Goal: Information Seeking & Learning: Learn about a topic

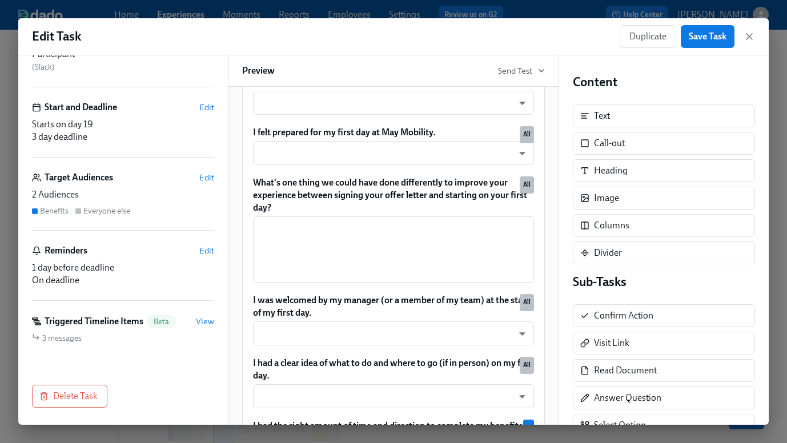
scroll to position [98, 0]
click at [218, 320] on div "Title Visible to employees Week 1 Survey ​ Assignee and Sender Edit Participant…" at bounding box center [123, 239] width 210 height 369
click at [202, 320] on span "View" at bounding box center [205, 320] width 18 height 11
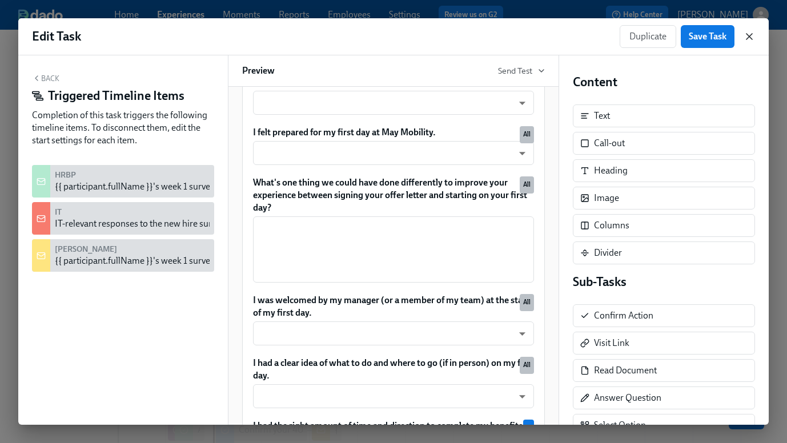
click at [749, 39] on icon "button" at bounding box center [749, 36] width 11 height 11
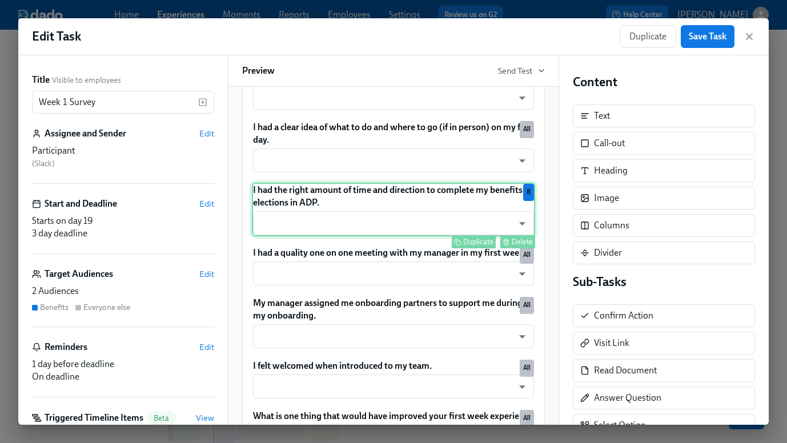
scroll to position [1244, 0]
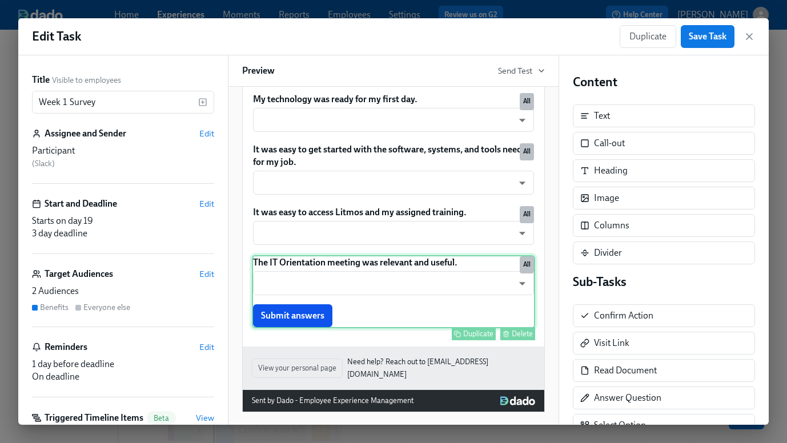
click at [499, 299] on div "The IT Orientation meeting was relevant and useful. ​ ​ Submit answers Duplicat…" at bounding box center [393, 291] width 283 height 73
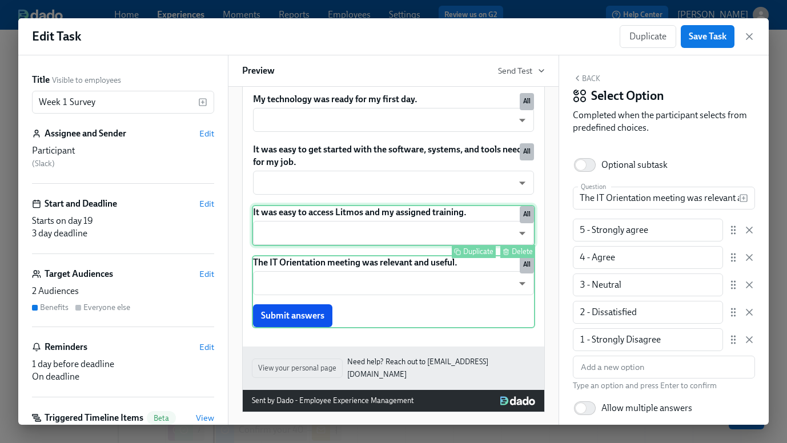
click at [445, 228] on div "It was easy to access Litmos and my assigned training. ​ ​ Duplicate Delete All" at bounding box center [393, 225] width 283 height 41
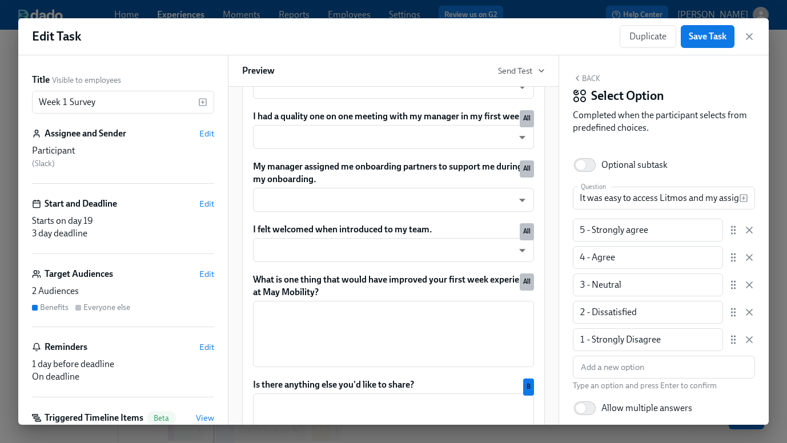
scroll to position [797, 0]
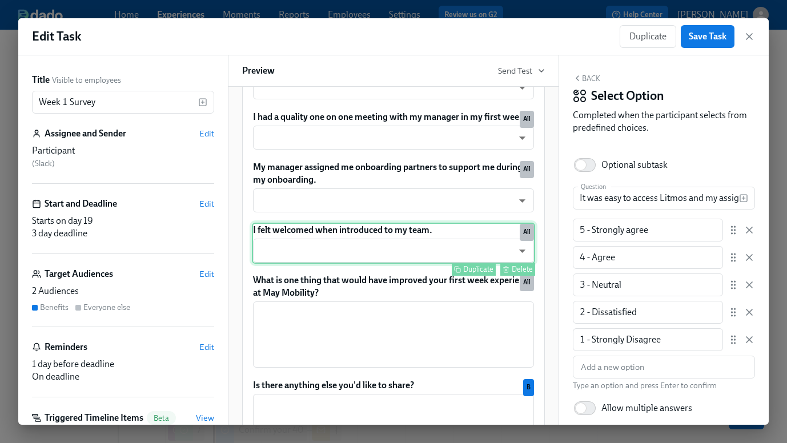
click at [435, 243] on div "I felt welcomed when introduced to my team. ​ ​ Duplicate Delete All" at bounding box center [393, 243] width 283 height 41
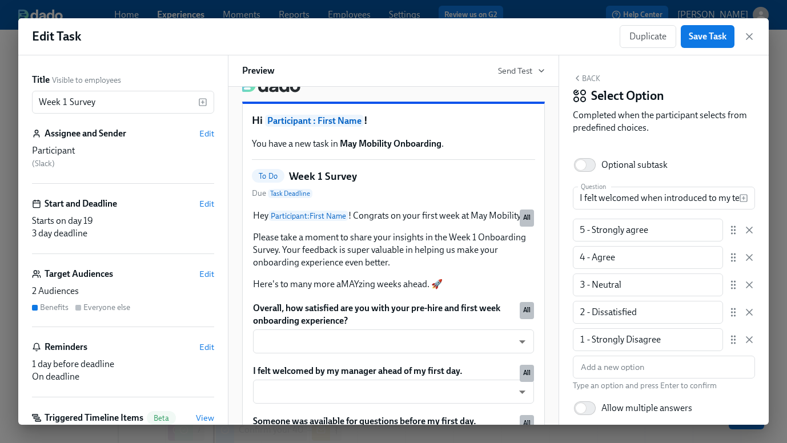
scroll to position [0, 0]
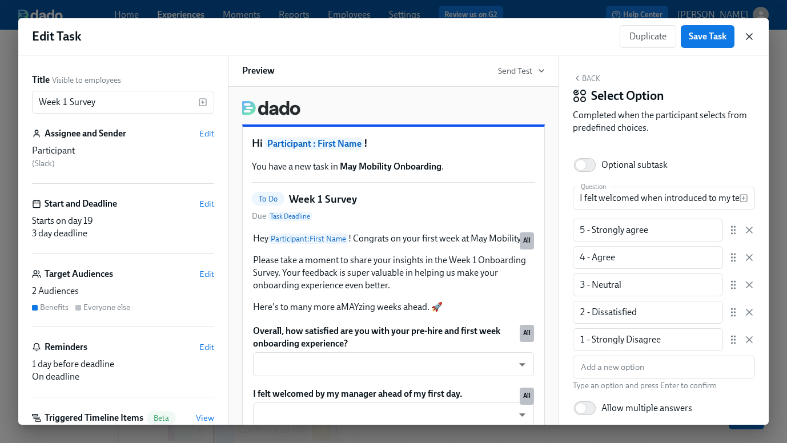
click at [752, 35] on icon "button" at bounding box center [749, 36] width 11 height 11
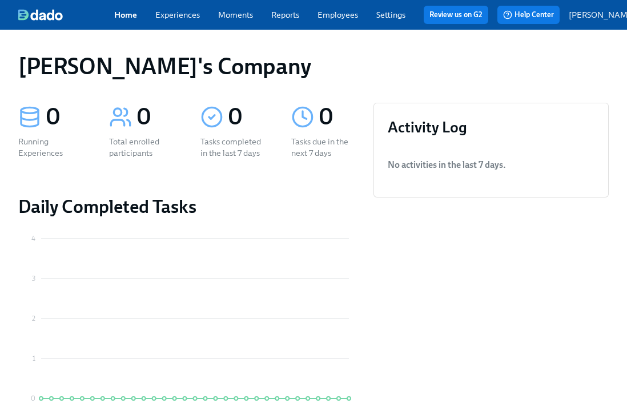
click at [593, 17] on p "[PERSON_NAME]" at bounding box center [602, 14] width 67 height 11
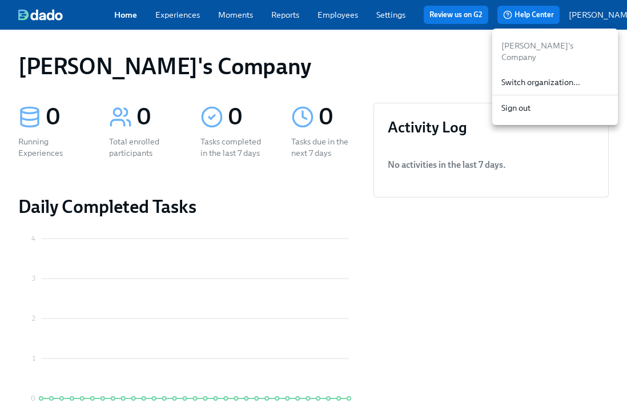
click at [524, 77] on span "Switch organization..." at bounding box center [554, 82] width 107 height 11
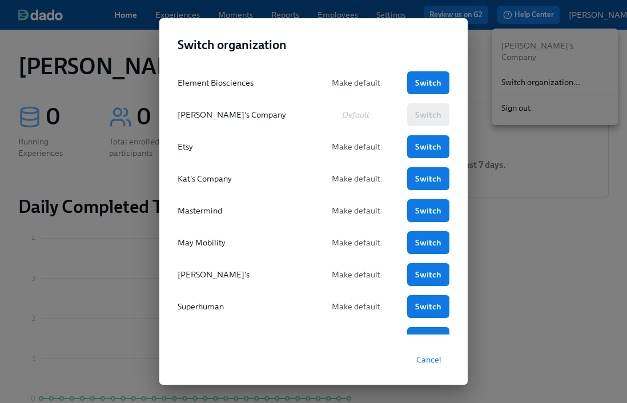
scroll to position [130, 0]
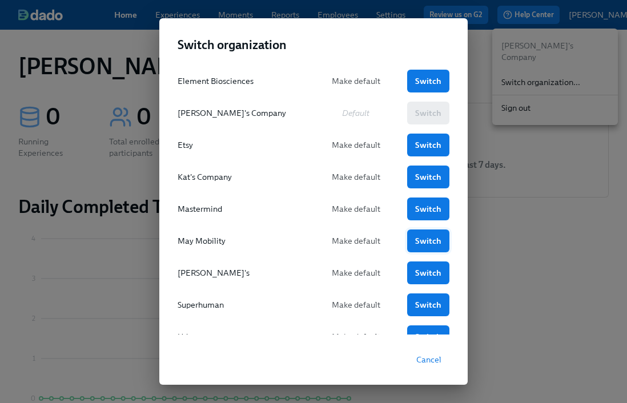
click at [432, 239] on span "Switch" at bounding box center [428, 240] width 26 height 11
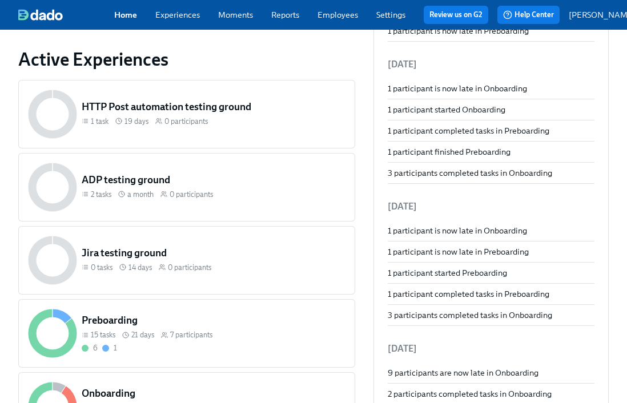
scroll to position [415, 0]
click at [221, 191] on div "ADP testing ground 2 tasks a month 0 participants" at bounding box center [213, 188] width 268 height 34
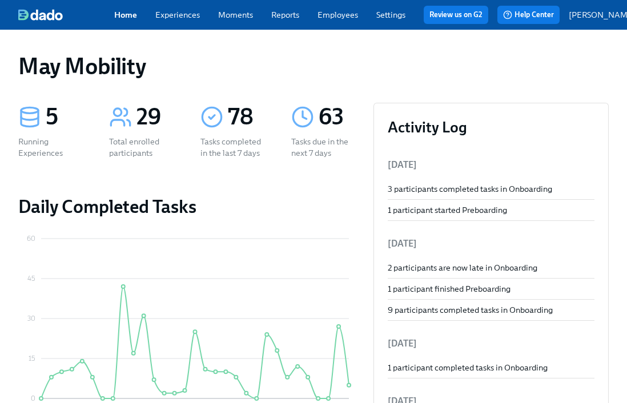
scroll to position [415, 0]
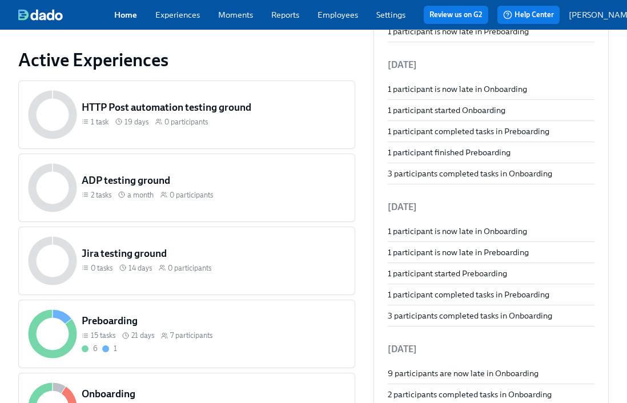
click at [242, 256] on h5 "Jira testing ground" at bounding box center [214, 254] width 264 height 14
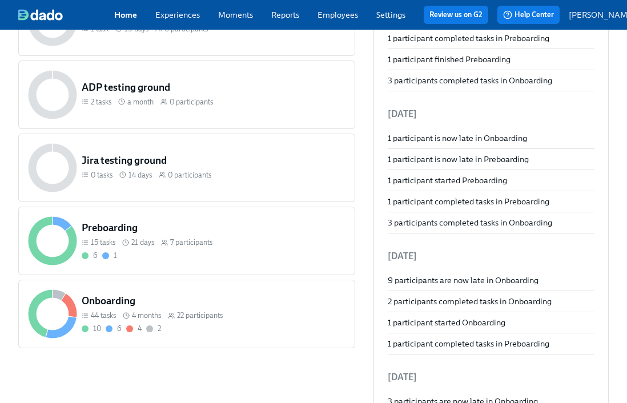
scroll to position [538, 0]
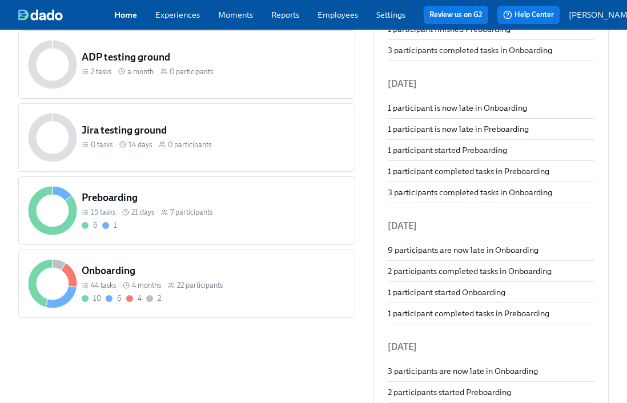
click at [258, 213] on div "15 tasks 21 days 7 participants" at bounding box center [214, 212] width 264 height 11
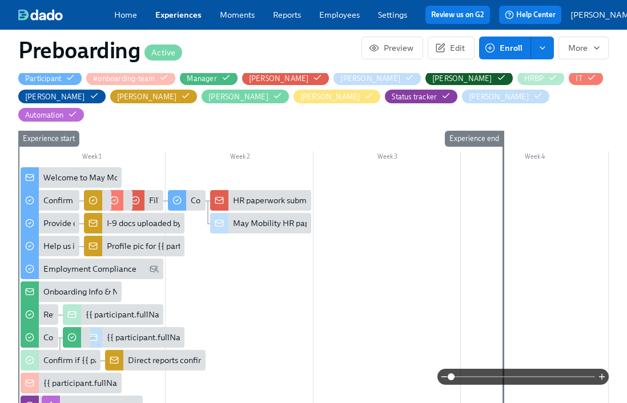
scroll to position [322, 0]
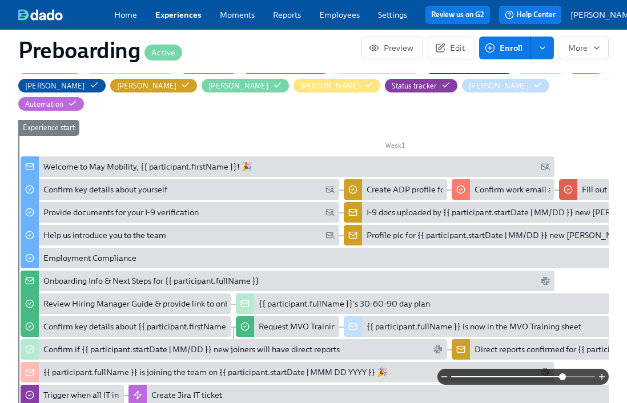
drag, startPoint x: 448, startPoint y: 376, endPoint x: 564, endPoint y: 376, distance: 115.4
click at [564, 376] on span at bounding box center [562, 376] width 7 height 7
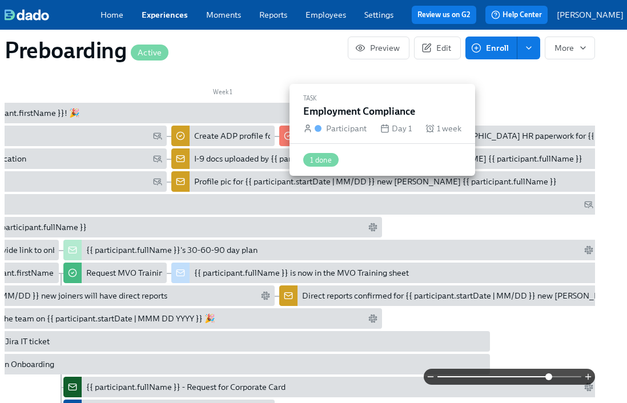
scroll to position [0, 166]
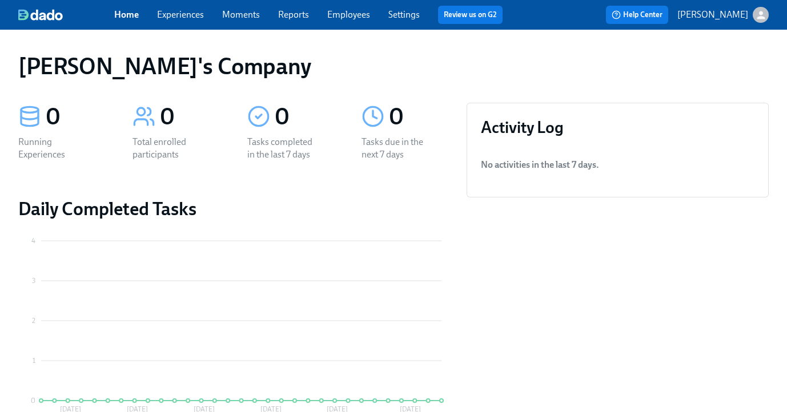
click at [178, 16] on link "Experiences" at bounding box center [180, 14] width 47 height 11
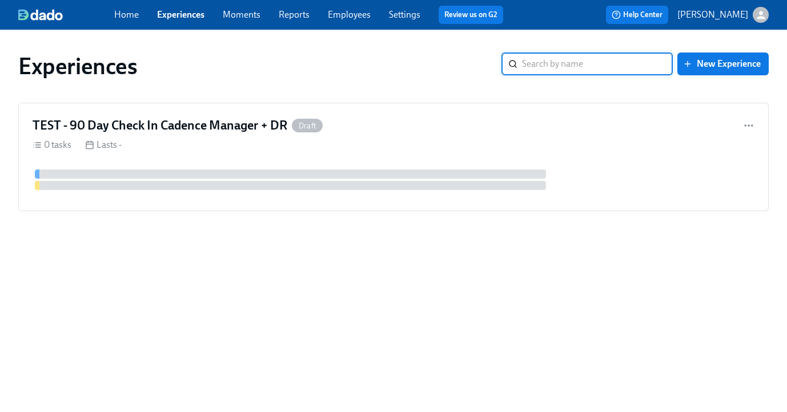
click at [709, 7] on button "[PERSON_NAME]" at bounding box center [722, 15] width 91 height 16
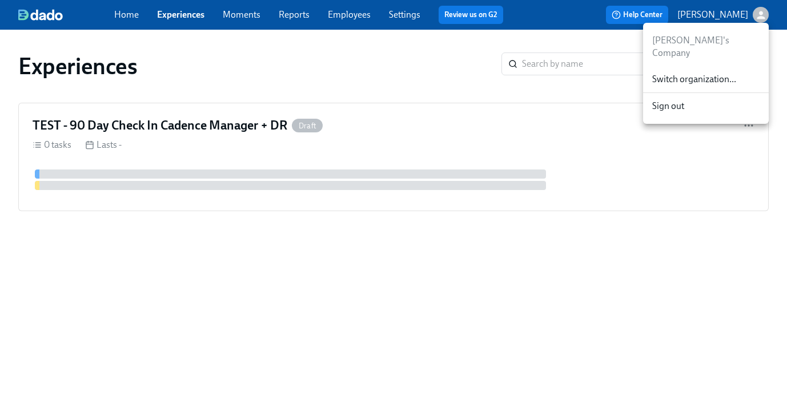
click at [699, 73] on span "Switch organization..." at bounding box center [705, 79] width 107 height 13
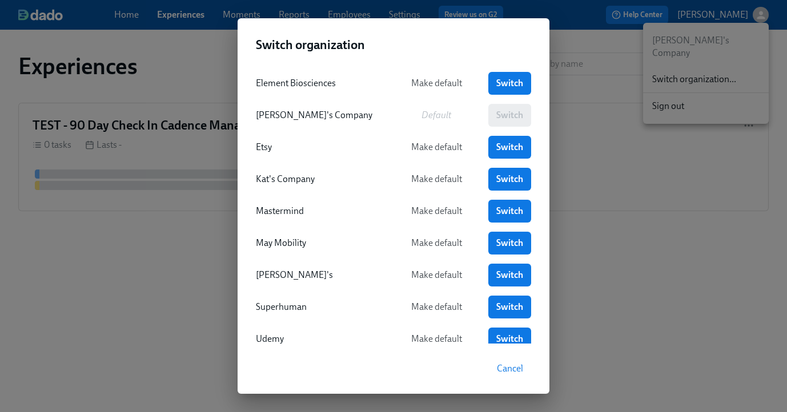
scroll to position [158, 0]
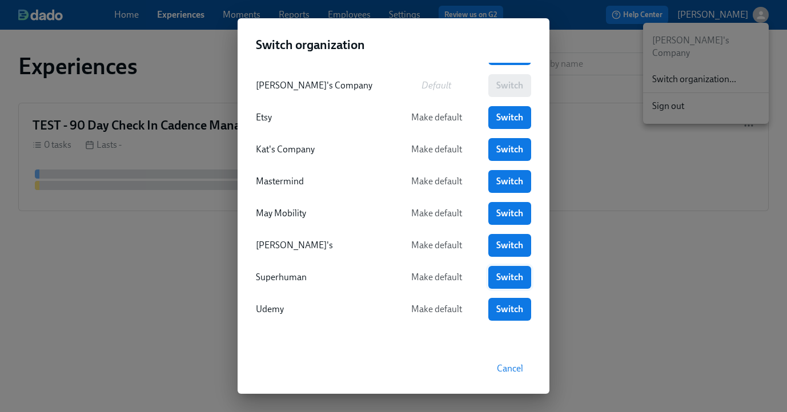
click at [501, 277] on span "Switch" at bounding box center [509, 277] width 27 height 11
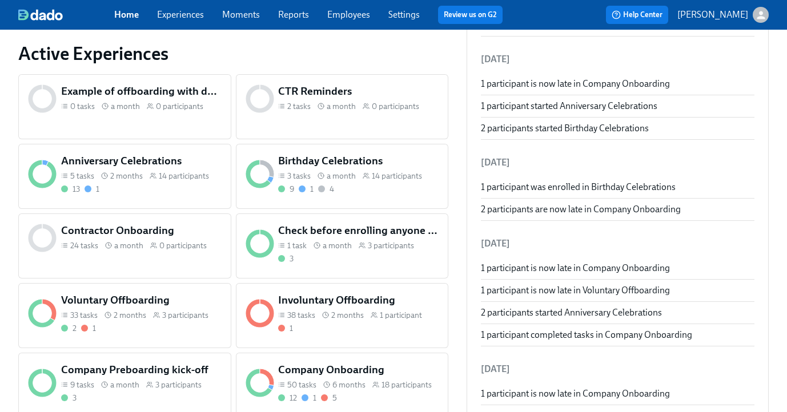
scroll to position [424, 0]
click at [349, 184] on div "9 1 4" at bounding box center [358, 188] width 160 height 11
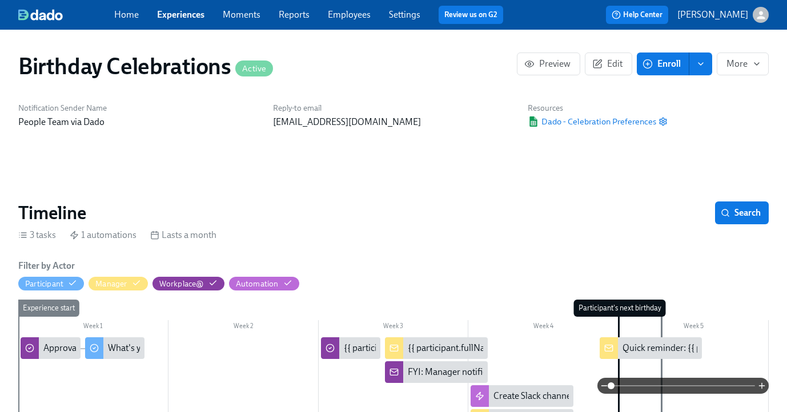
click at [340, 21] on span "Employees" at bounding box center [349, 15] width 43 height 13
click at [345, 14] on link "Employees" at bounding box center [349, 14] width 43 height 11
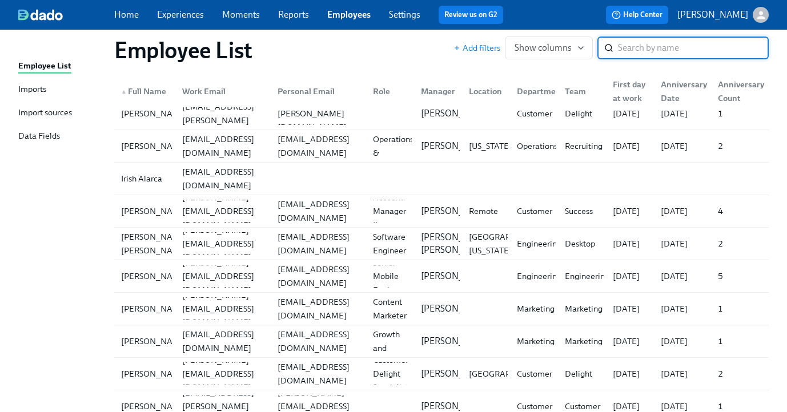
scroll to position [684, 0]
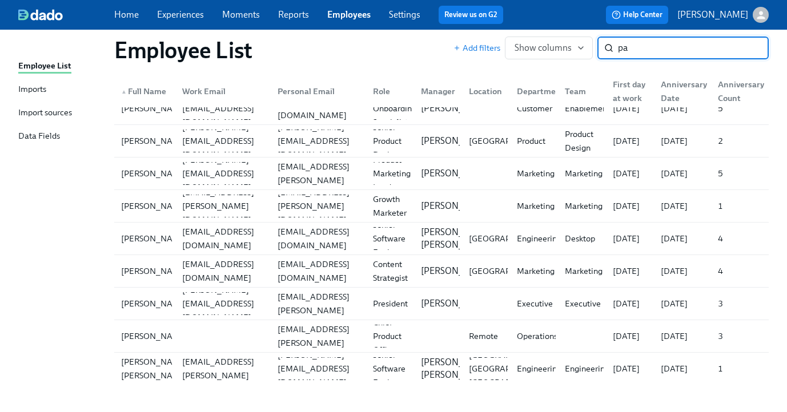
scroll to position [515, 0]
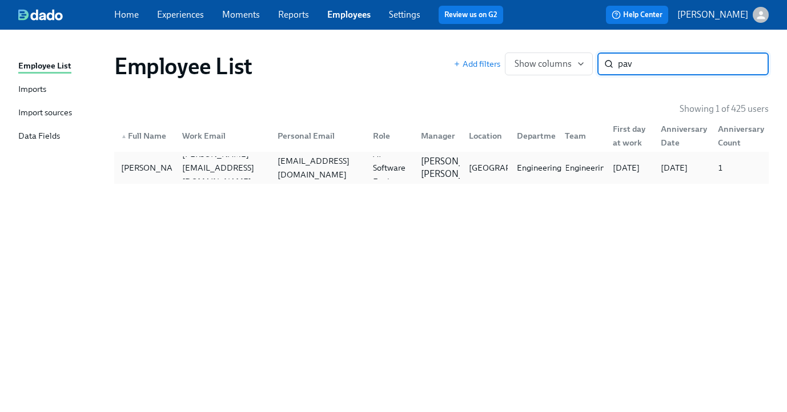
type input "pav"
click at [523, 174] on div "Engineering" at bounding box center [539, 168] width 54 height 14
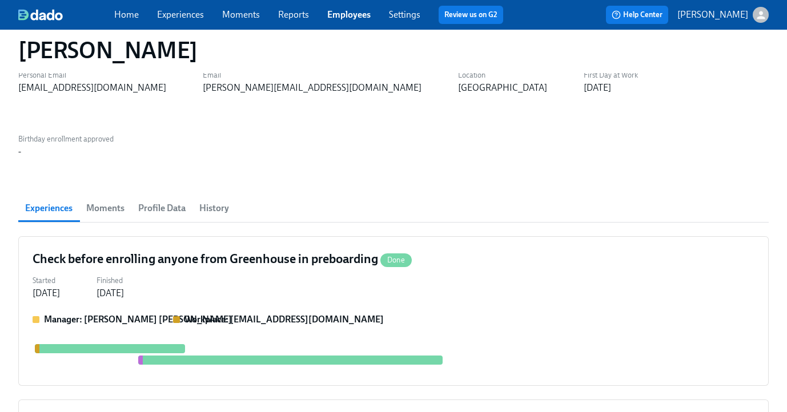
scroll to position [30, 0]
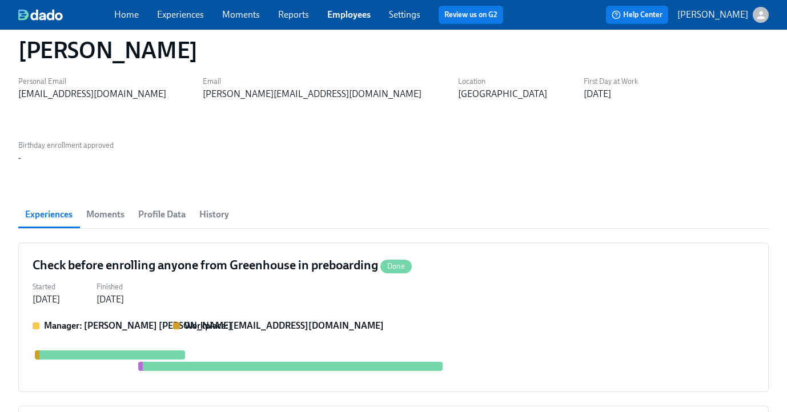
click at [163, 207] on span "Profile Data" at bounding box center [161, 215] width 47 height 16
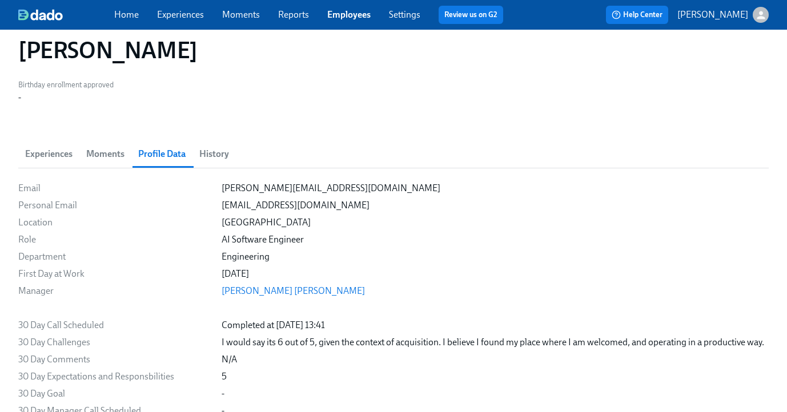
scroll to position [94, 0]
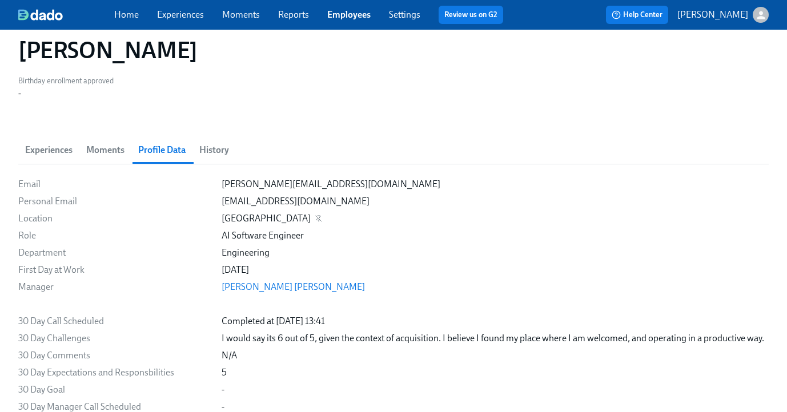
click at [409, 212] on div "Curitiba" at bounding box center [495, 218] width 547 height 13
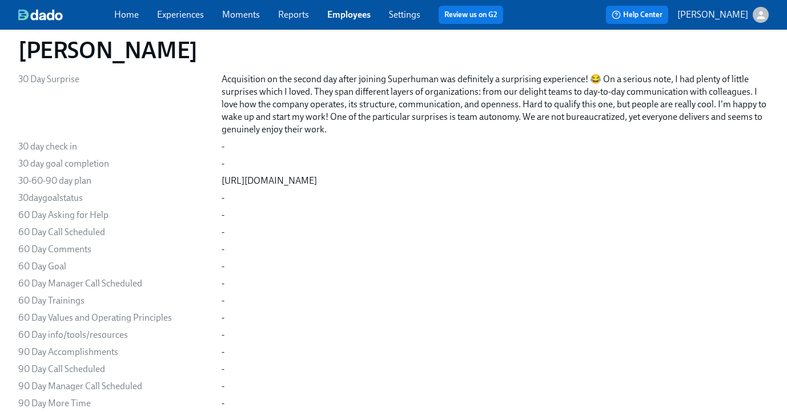
scroll to position [445, 2]
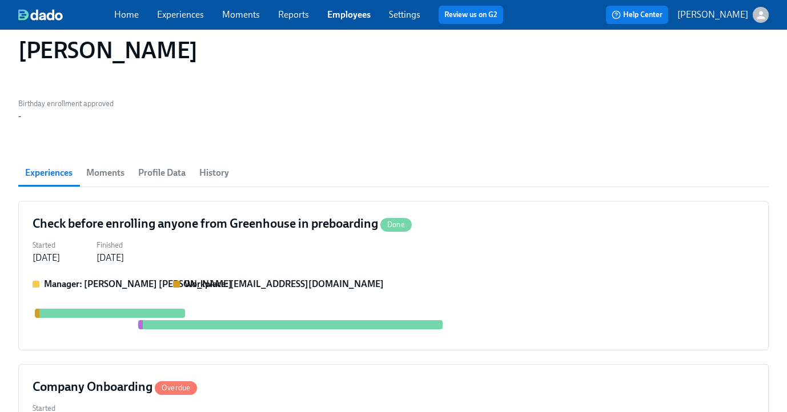
scroll to position [91, 0]
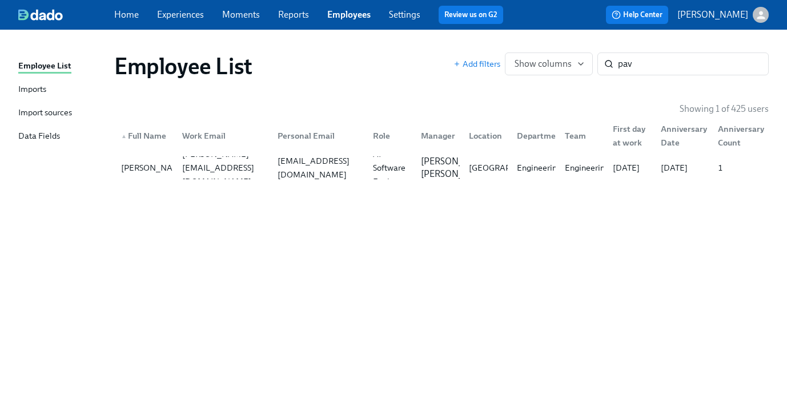
click at [217, 240] on div "Employee List Add filters Show columns pav ​ Showing 1 of 425 users ▲ Full Name…" at bounding box center [393, 213] width 750 height 341
click at [176, 13] on link "Experiences" at bounding box center [180, 14] width 47 height 11
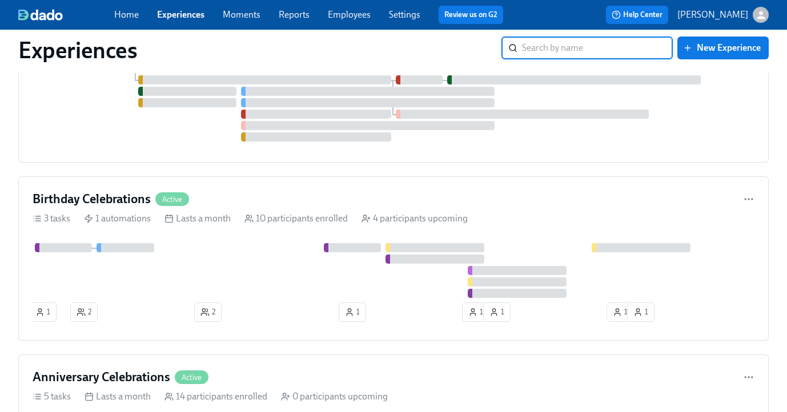
scroll to position [1751, 0]
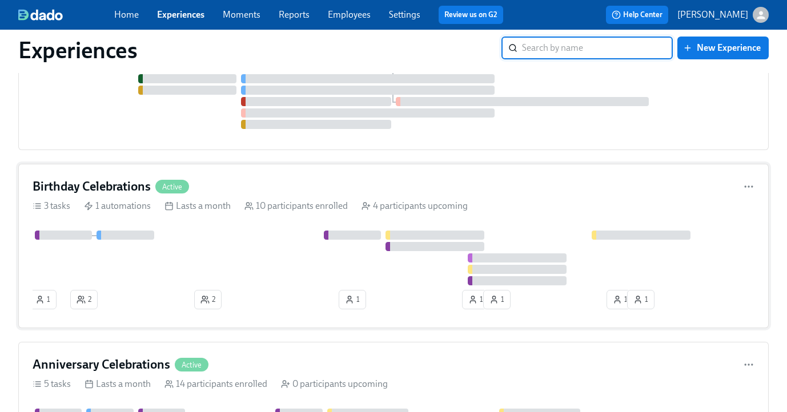
click at [200, 205] on div "Lasts a month" at bounding box center [197, 206] width 66 height 13
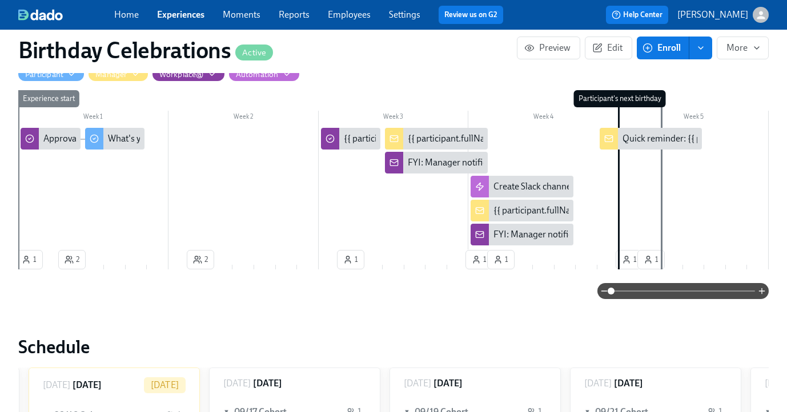
scroll to position [0, 1980]
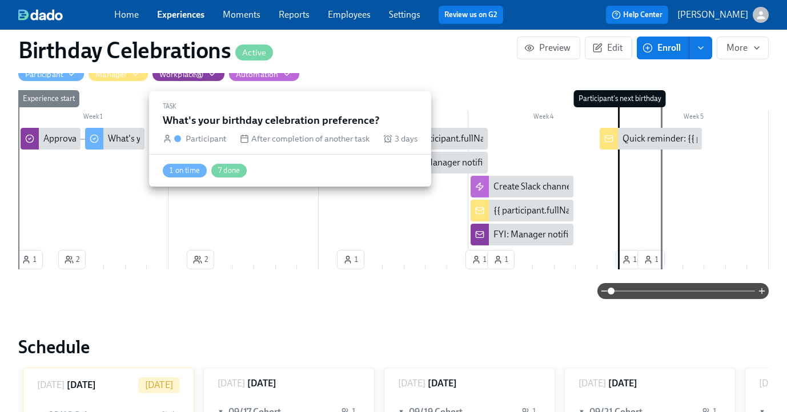
click at [120, 139] on div "What's your birthday celebration preference?" at bounding box center [195, 138] width 174 height 13
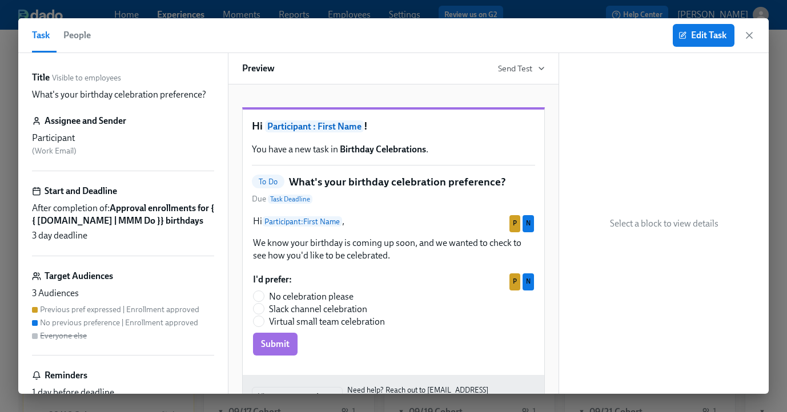
scroll to position [69, 0]
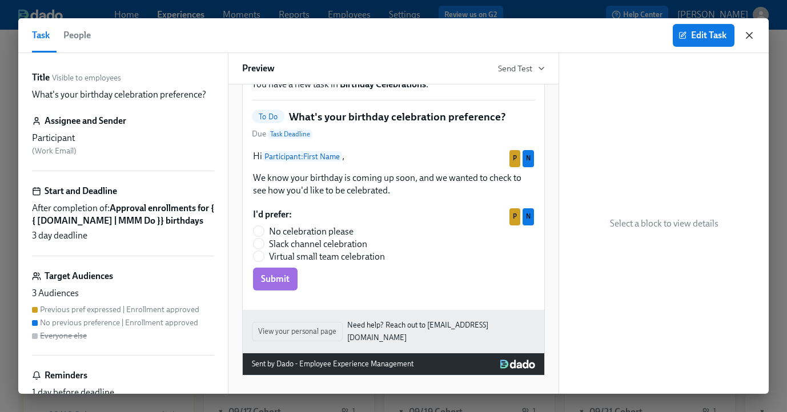
click at [750, 35] on icon "button" at bounding box center [749, 35] width 11 height 11
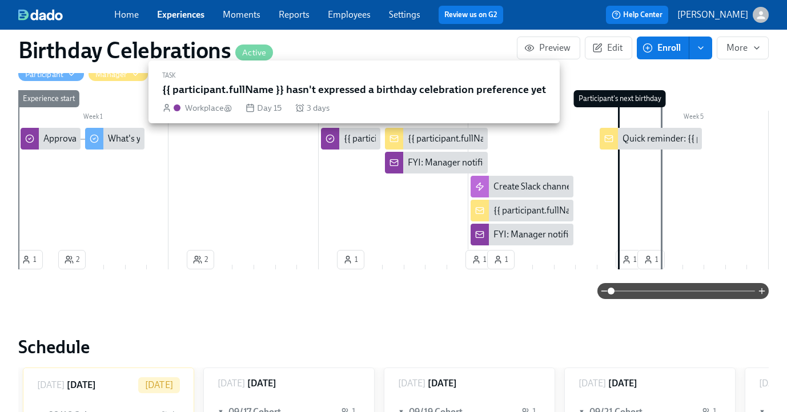
click at [364, 138] on div "{{ participant.fullName }} hasn't expressed a birthday celebration preference y…" at bounding box center [498, 138] width 308 height 13
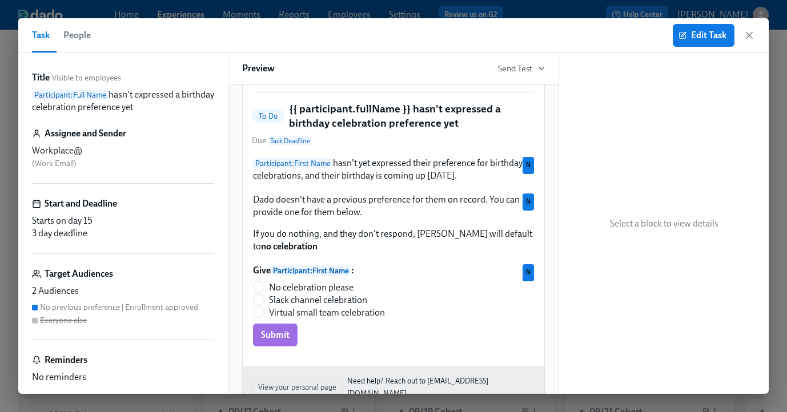
scroll to position [134, 0]
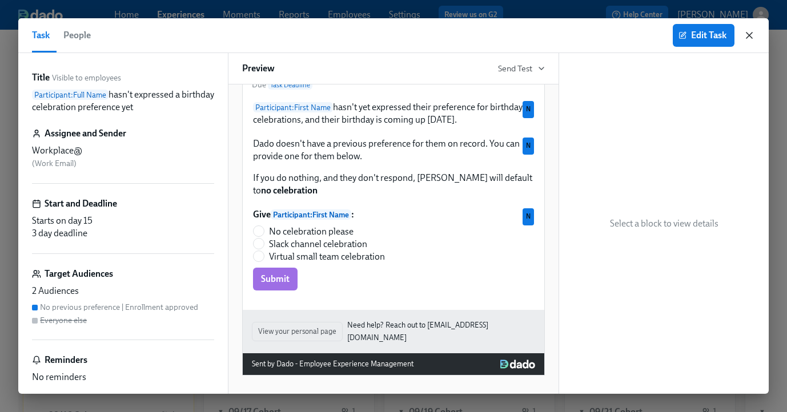
click at [754, 31] on icon "button" at bounding box center [749, 35] width 11 height 11
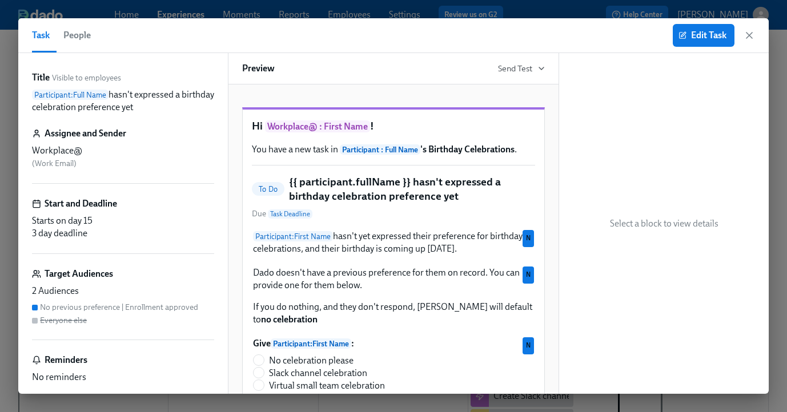
scroll to position [210, 0]
click at [747, 39] on icon "button" at bounding box center [749, 35] width 11 height 11
click at [752, 34] on icon "button" at bounding box center [749, 35] width 11 height 11
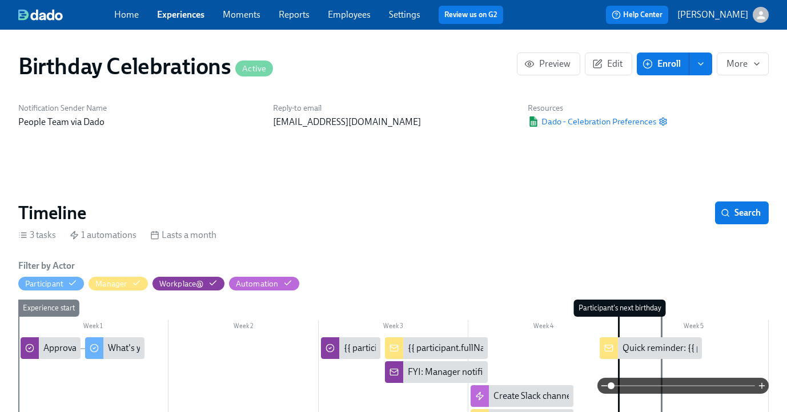
click at [187, 14] on link "Experiences" at bounding box center [180, 14] width 47 height 11
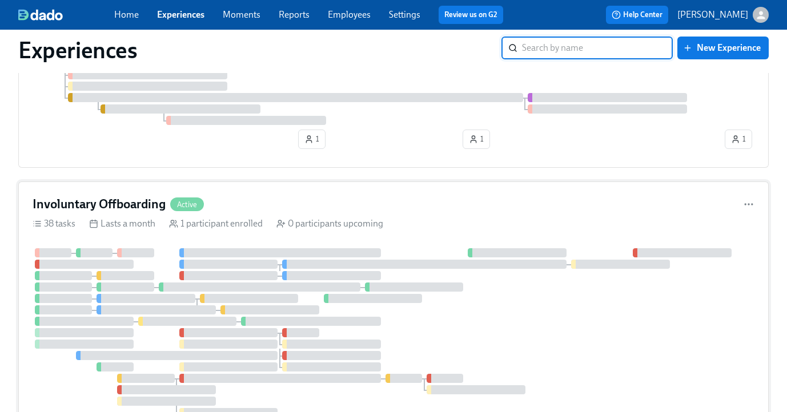
scroll to position [600, 0]
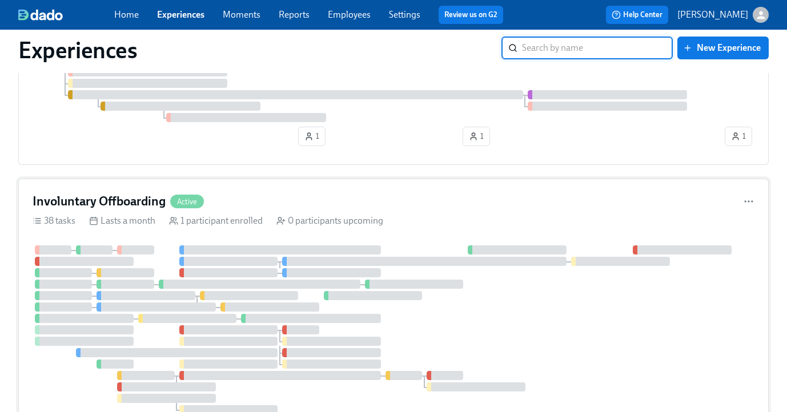
click at [251, 197] on div "Involuntary Offboarding Active 38 tasks Lasts a month 1 participant enrolled 0 …" at bounding box center [393, 335] width 750 height 313
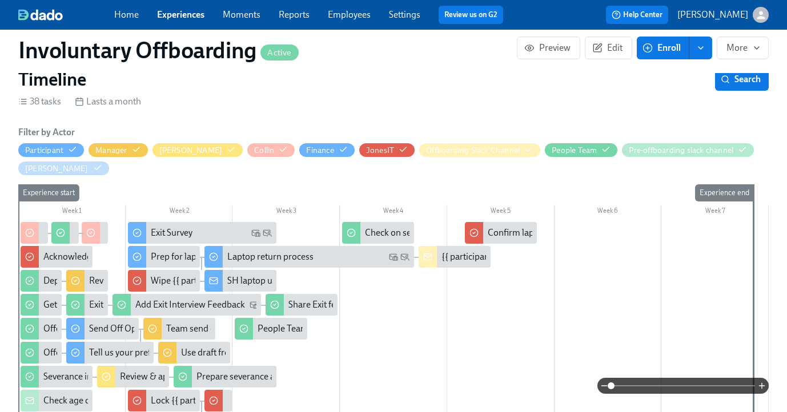
scroll to position [250, 0]
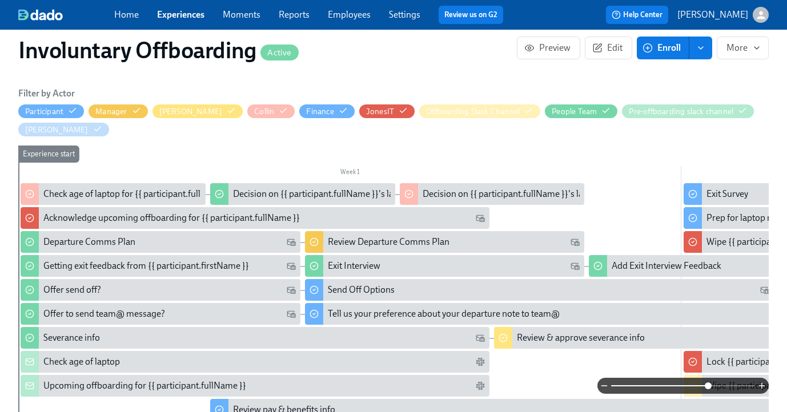
drag, startPoint x: 614, startPoint y: 390, endPoint x: 706, endPoint y: 390, distance: 92.5
click at [706, 389] on span at bounding box center [708, 386] width 7 height 7
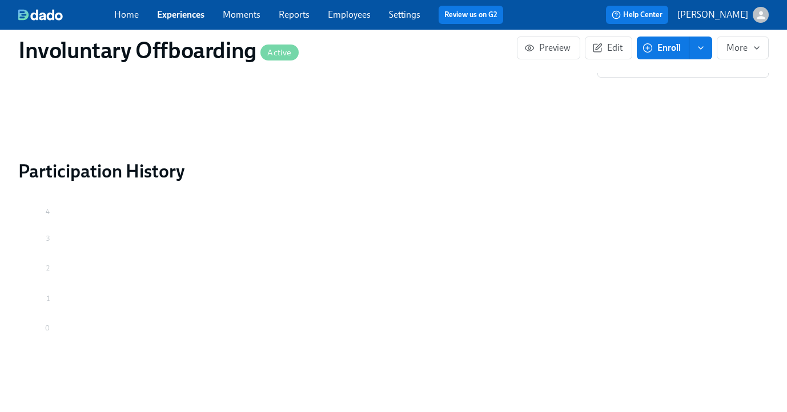
scroll to position [0, 0]
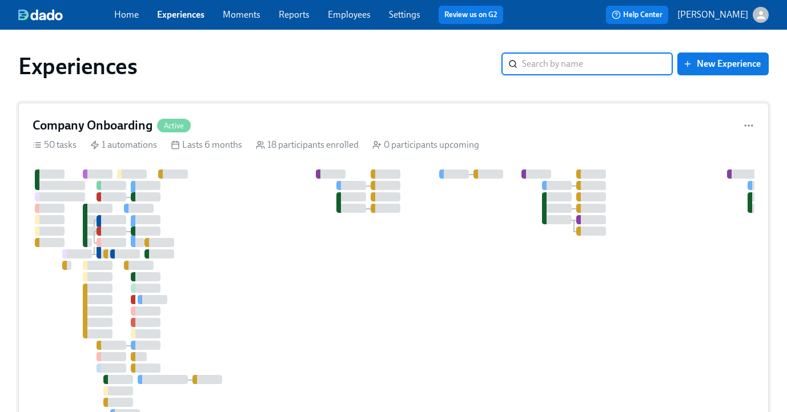
click at [335, 237] on div at bounding box center [632, 306] width 1199 height 272
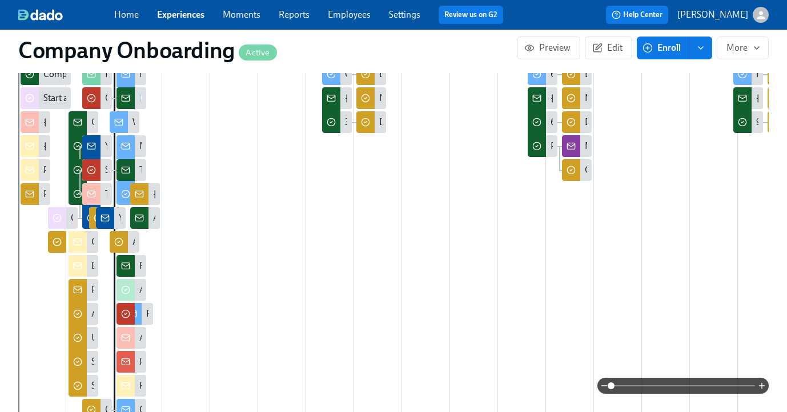
scroll to position [511, 0]
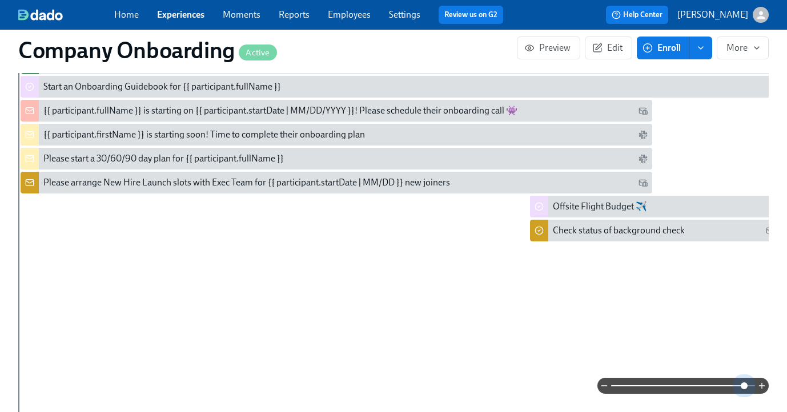
drag, startPoint x: 611, startPoint y: 387, endPoint x: 744, endPoint y: 387, distance: 133.1
click at [744, 387] on span at bounding box center [744, 386] width 7 height 7
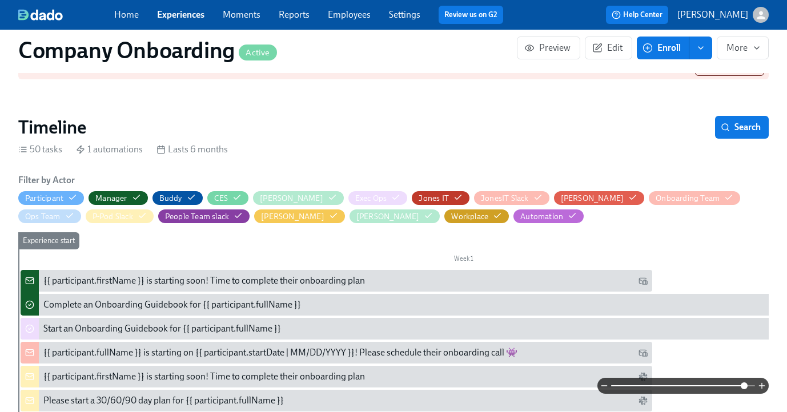
scroll to position [0, 0]
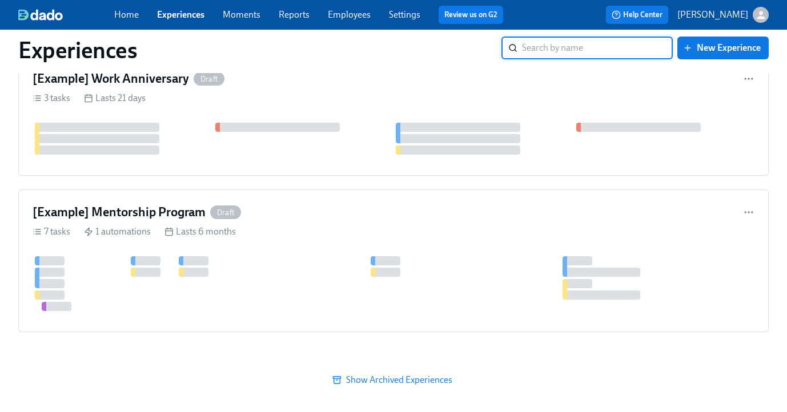
scroll to position [3286, 0]
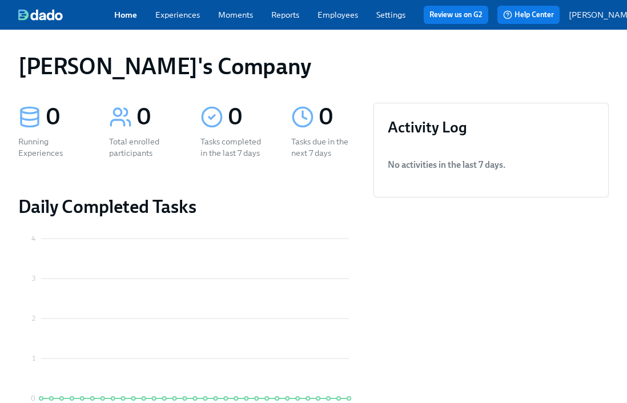
click at [583, 21] on p "[PERSON_NAME]" at bounding box center [602, 14] width 67 height 11
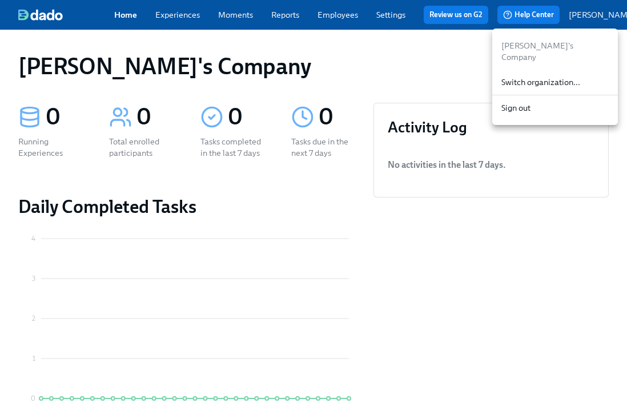
click at [550, 77] on span "Switch organization..." at bounding box center [554, 82] width 107 height 11
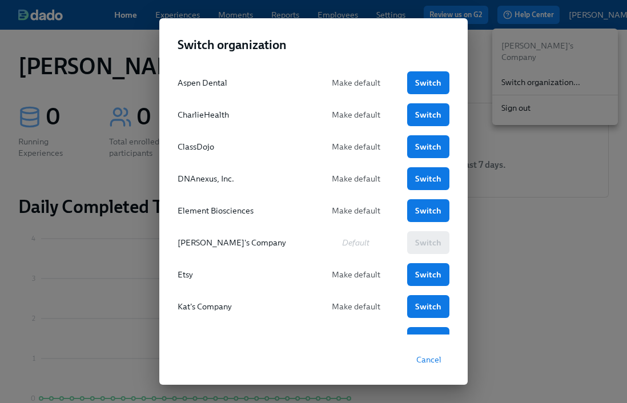
scroll to position [167, 0]
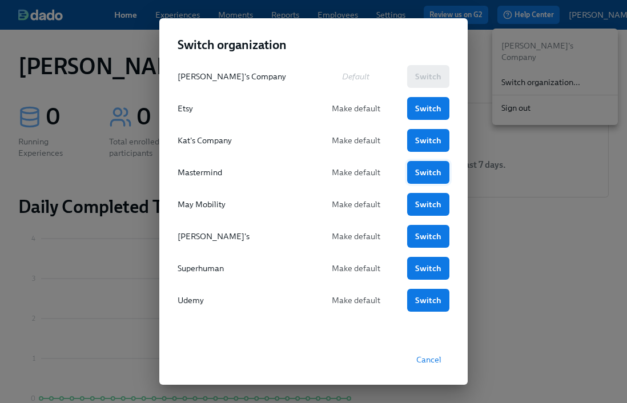
click at [409, 172] on link "Switch" at bounding box center [428, 172] width 42 height 23
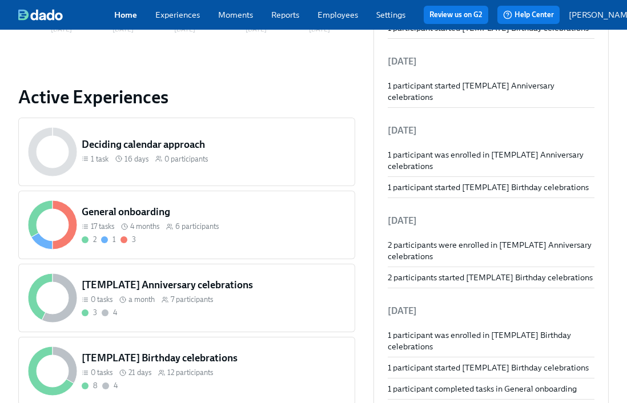
scroll to position [373, 0]
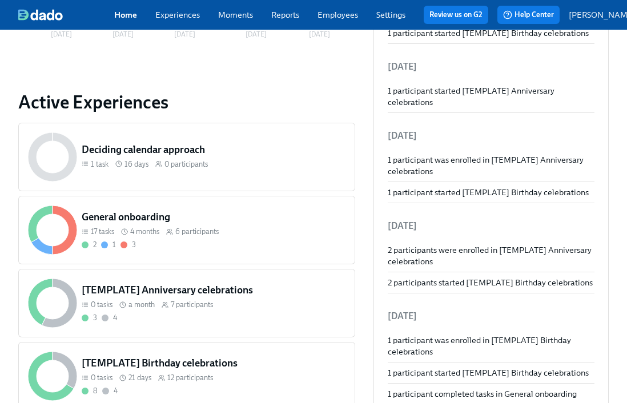
click at [220, 242] on div "General onboarding 17 tasks 4 months 6 participants 2 1 3" at bounding box center [213, 230] width 268 height 45
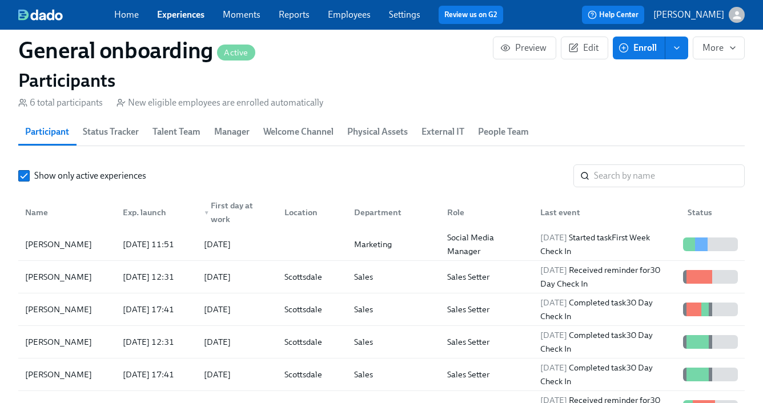
scroll to position [1114, 0]
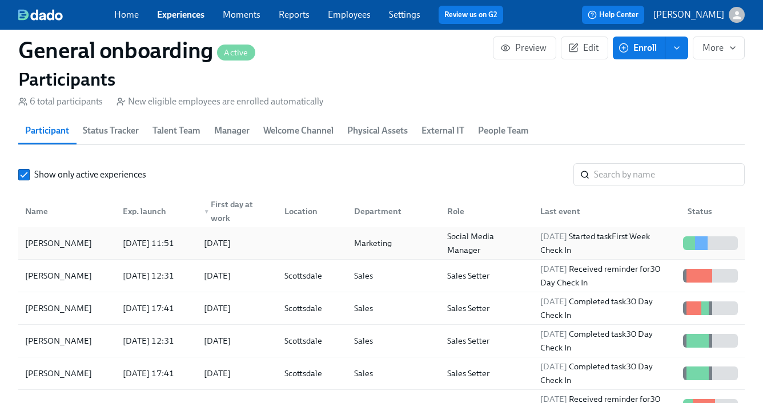
click at [445, 235] on div "Social Media Manager" at bounding box center [487, 243] width 89 height 27
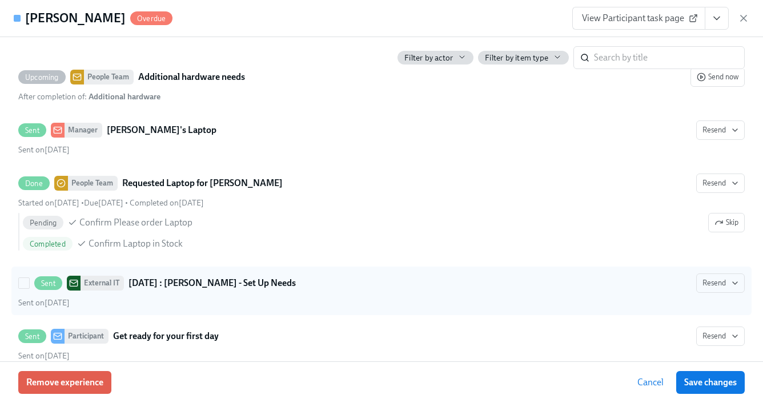
scroll to position [1834, 0]
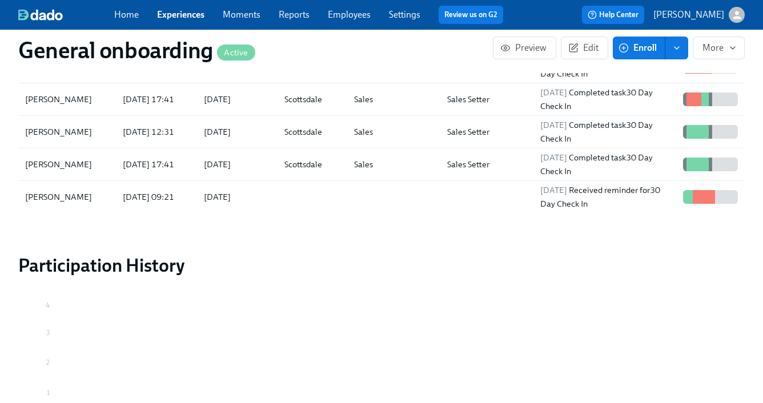
scroll to position [1312, 0]
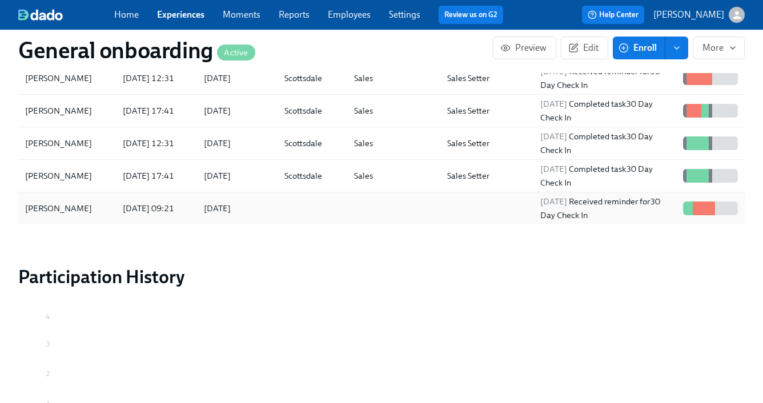
click at [282, 204] on div at bounding box center [310, 208] width 70 height 23
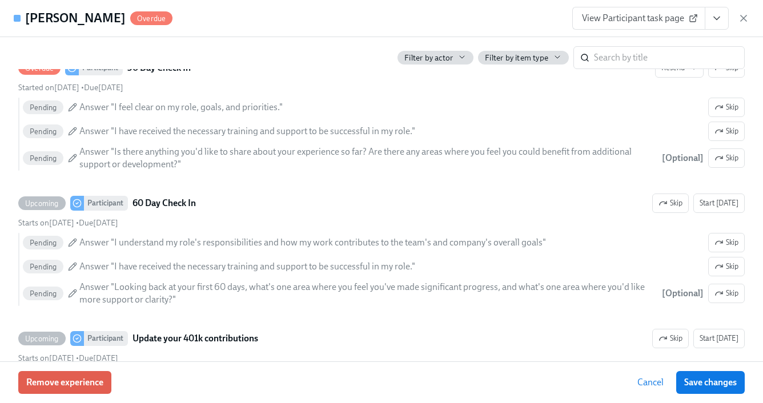
scroll to position [2933, 0]
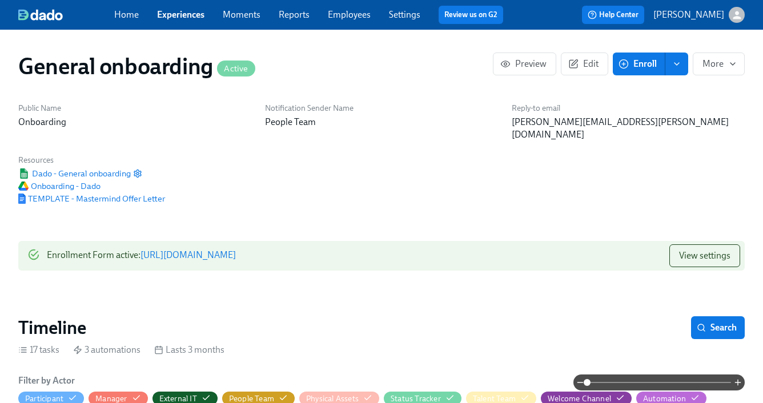
click at [339, 18] on link "Employees" at bounding box center [349, 14] width 43 height 11
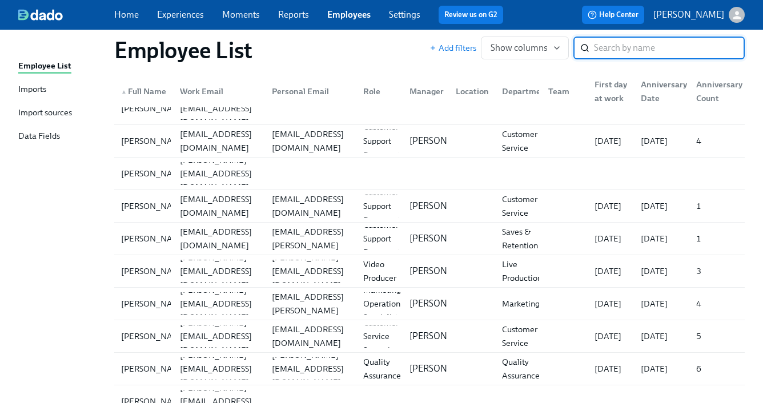
scroll to position [1740, 0]
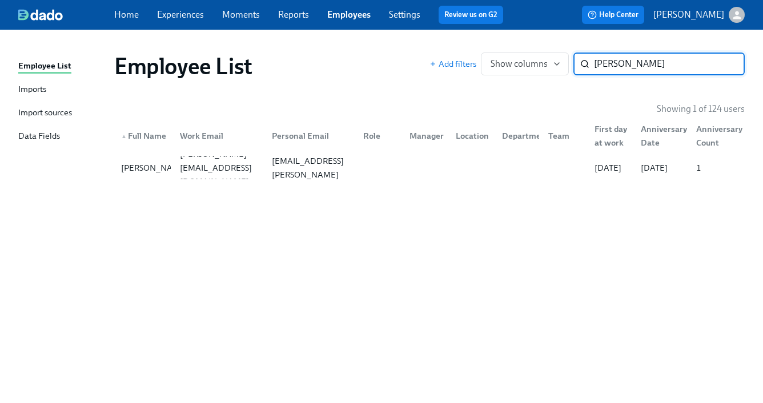
type input "kari"
click at [374, 170] on div at bounding box center [377, 167] width 46 height 23
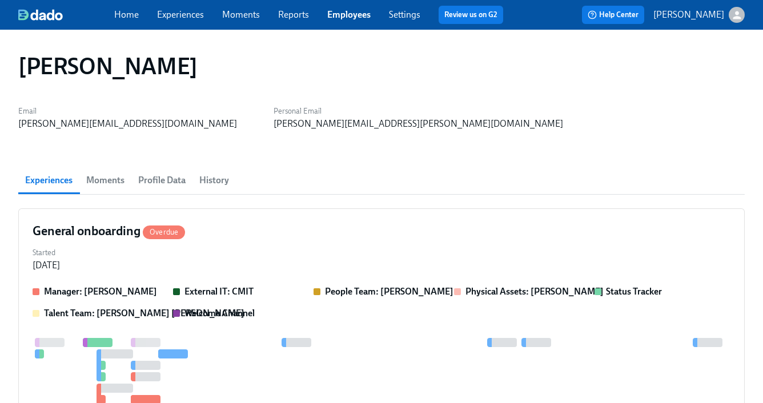
click at [155, 175] on span "Profile Data" at bounding box center [161, 180] width 47 height 16
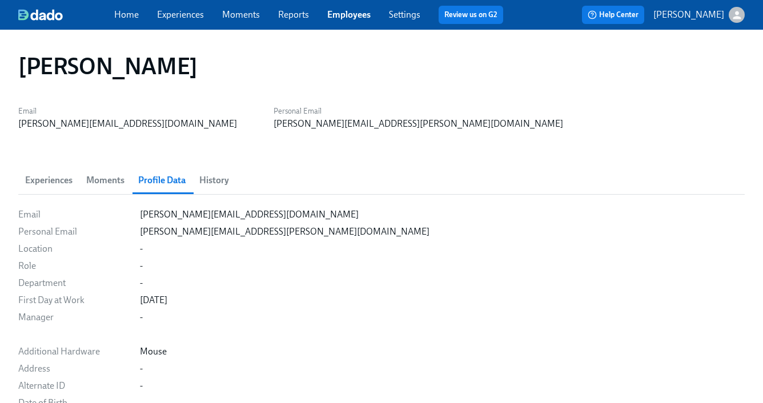
click at [114, 181] on span "Moments" at bounding box center [105, 180] width 38 height 16
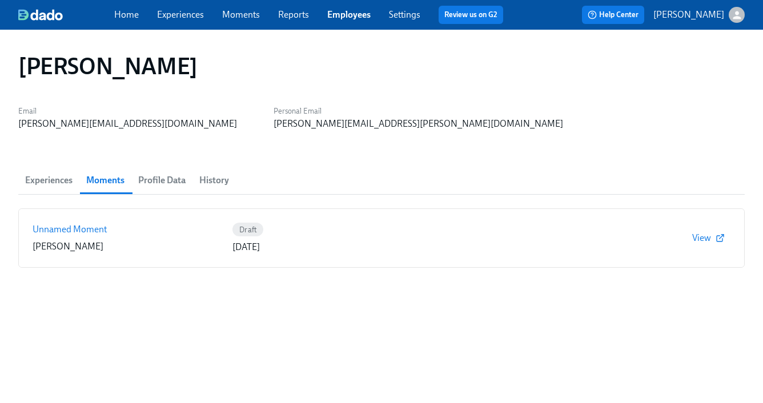
click at [62, 180] on span "Experiences" at bounding box center [48, 180] width 47 height 16
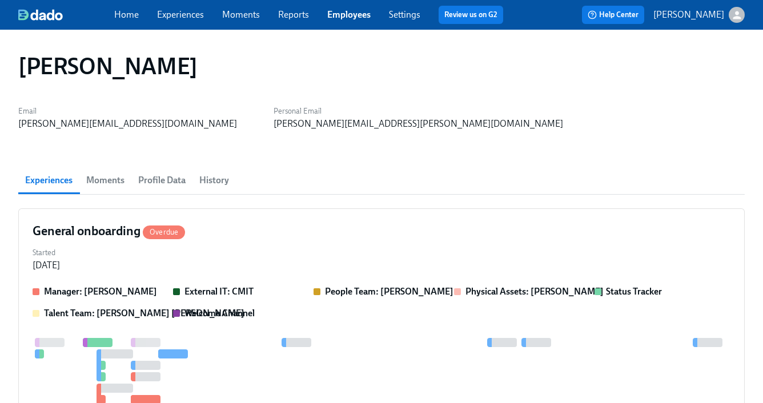
click at [214, 178] on span "History" at bounding box center [214, 180] width 30 height 16
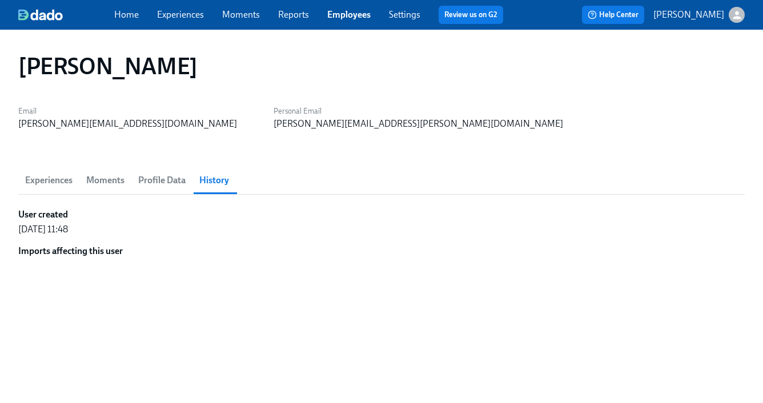
click at [51, 180] on span "Experiences" at bounding box center [48, 180] width 47 height 16
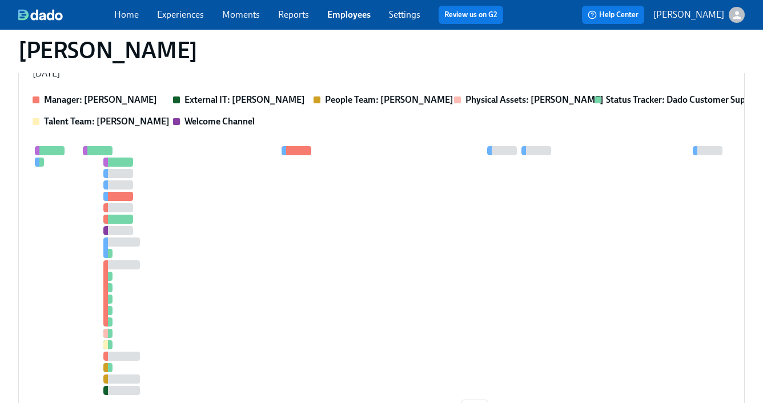
scroll to position [525, 0]
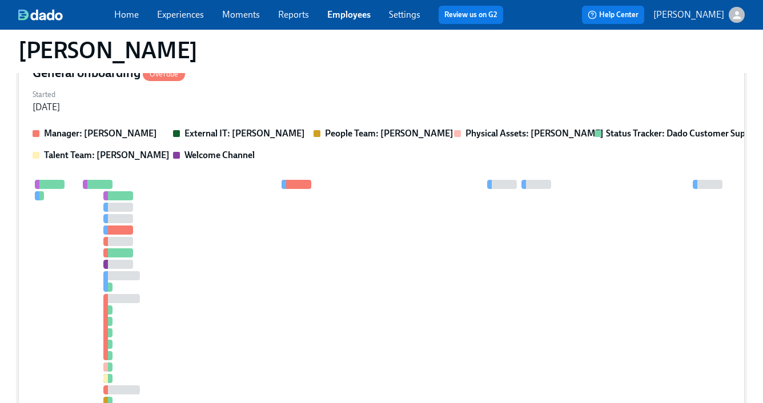
click at [270, 235] on div at bounding box center [393, 304] width 720 height 249
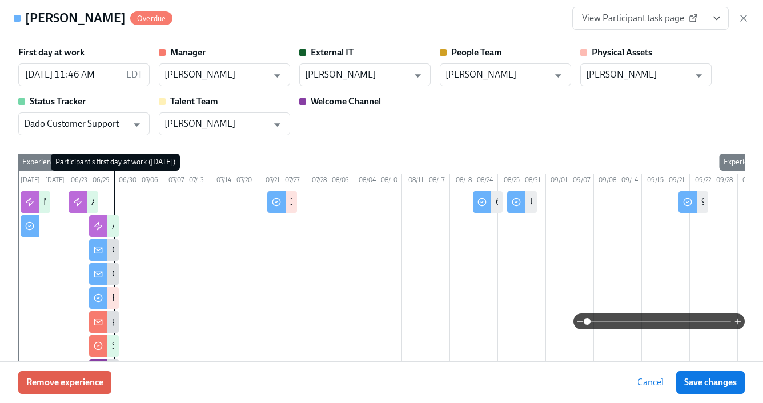
click at [605, 19] on span "View Participant task page" at bounding box center [639, 18] width 114 height 11
click at [626, 19] on icon "button" at bounding box center [744, 18] width 6 height 6
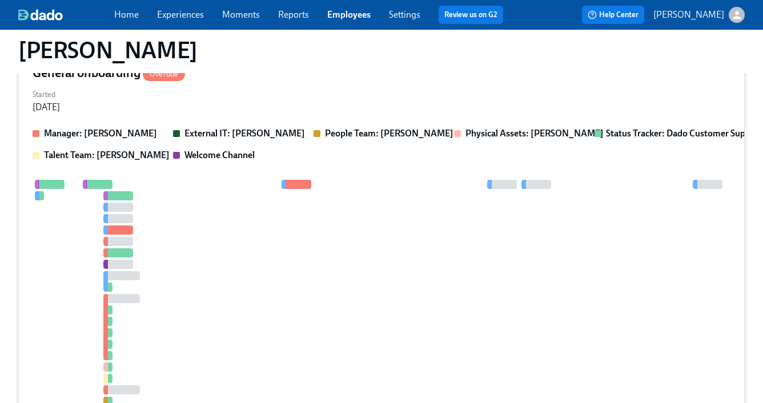
click at [161, 75] on span "Overdue" at bounding box center [164, 74] width 42 height 9
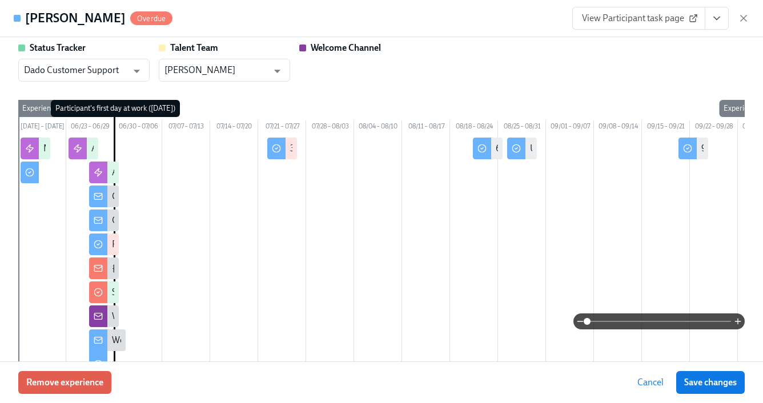
scroll to position [0, 0]
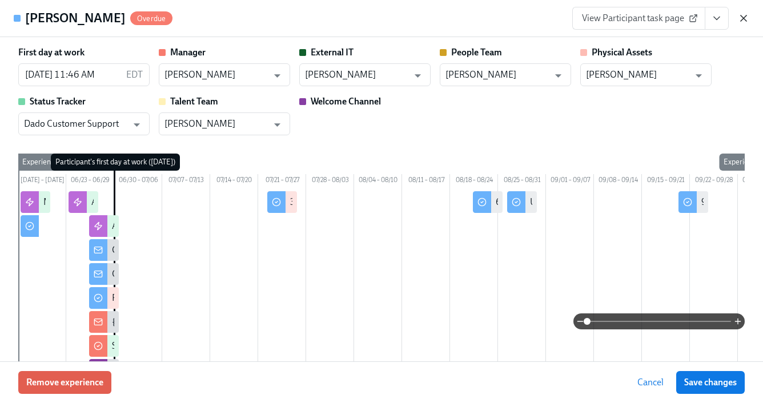
click at [626, 18] on icon "button" at bounding box center [744, 18] width 6 height 6
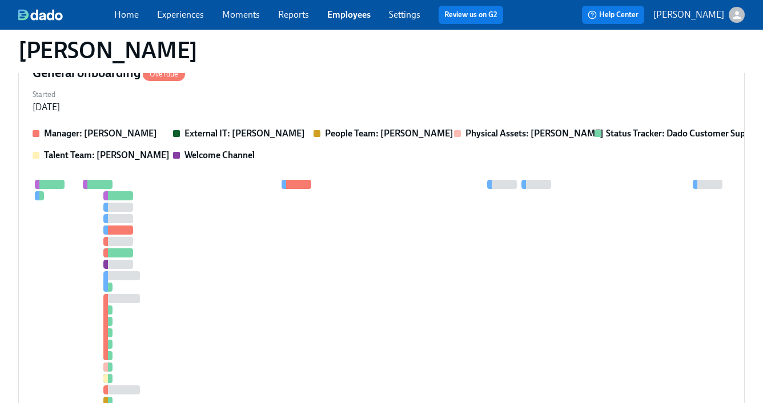
click at [353, 15] on link "Employees" at bounding box center [348, 14] width 43 height 11
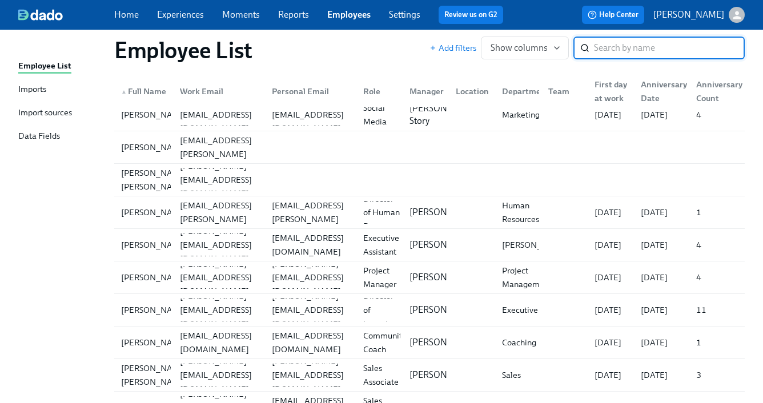
scroll to position [3230, 0]
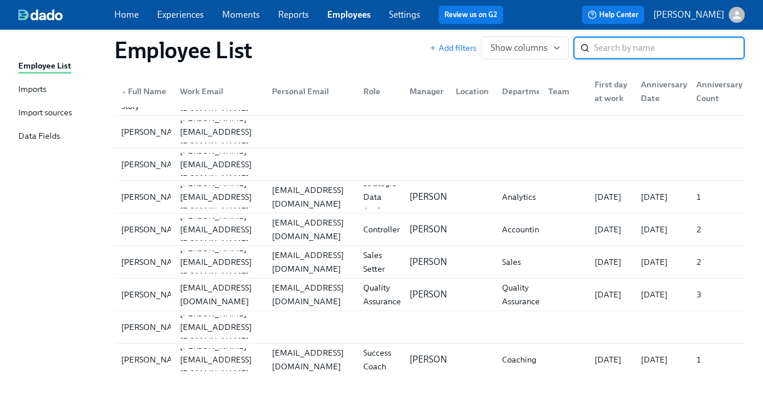
click at [626, 46] on input "search" at bounding box center [669, 48] width 151 height 23
type input "kari"
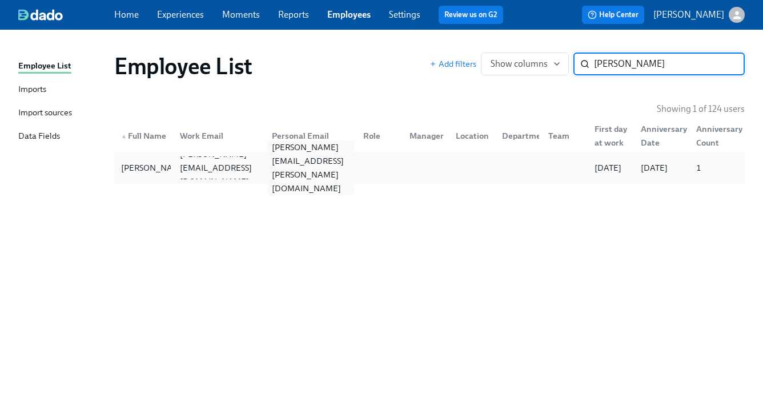
click at [277, 166] on div "kari@kari-keating.com" at bounding box center [310, 167] width 87 height 55
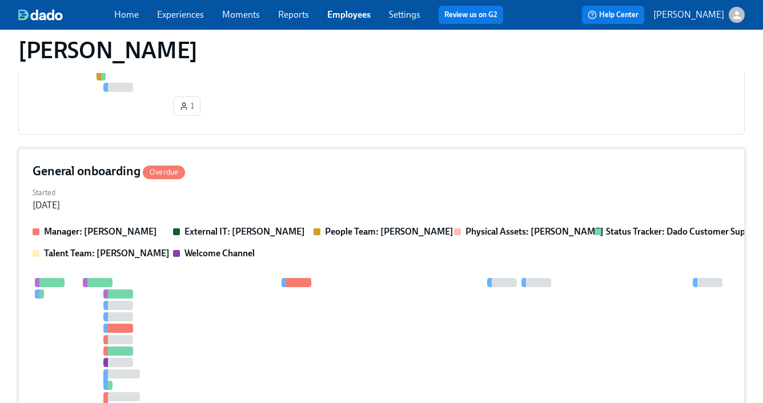
scroll to position [405, 0]
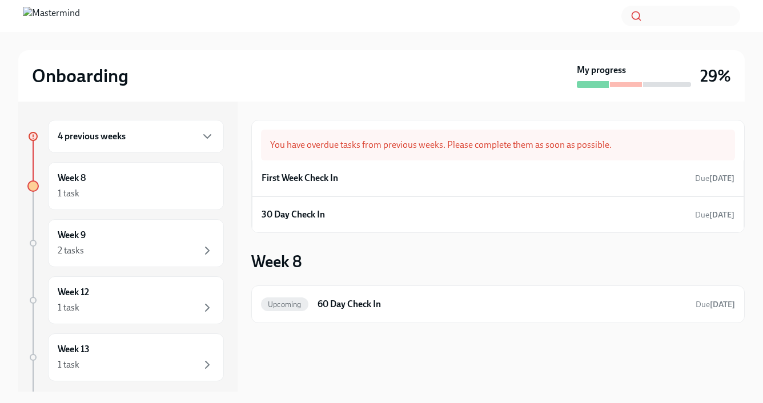
scroll to position [2, 0]
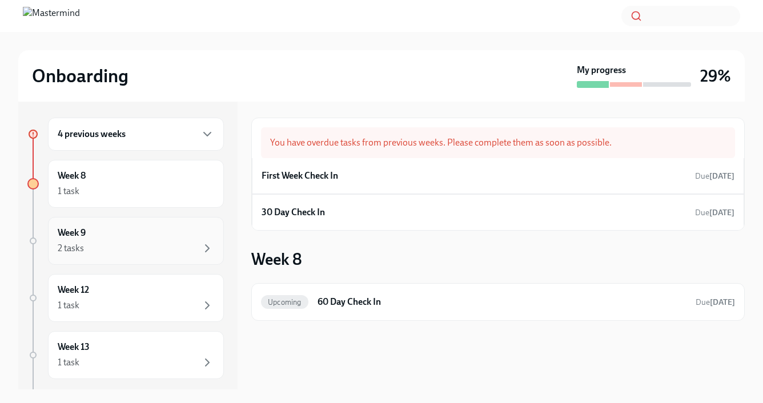
click at [79, 252] on div "2 tasks" at bounding box center [71, 248] width 26 height 13
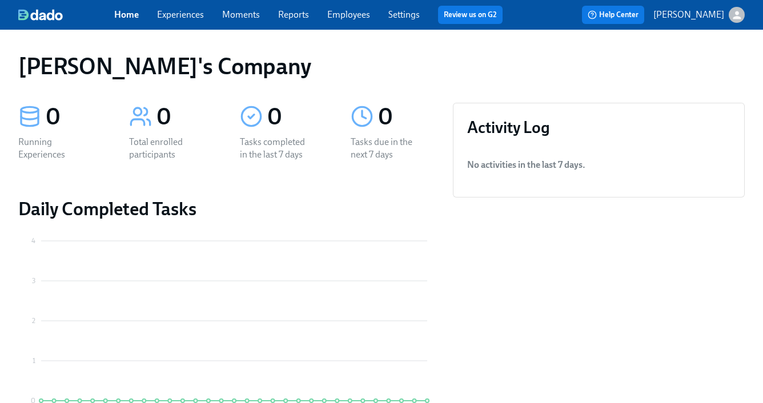
click at [191, 14] on link "Experiences" at bounding box center [180, 14] width 47 height 11
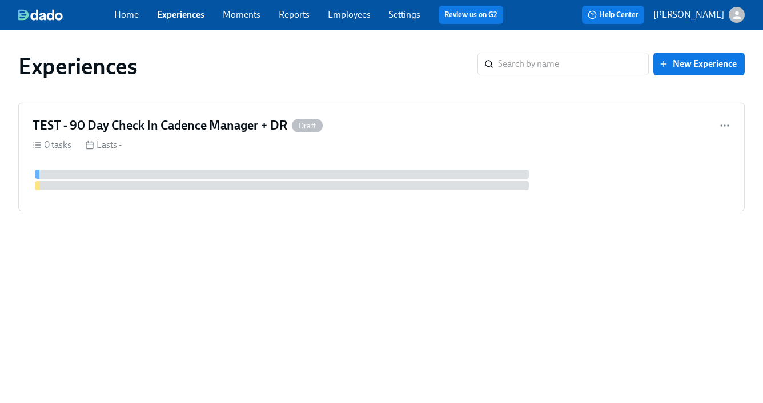
click at [411, 12] on link "Settings" at bounding box center [404, 14] width 31 height 11
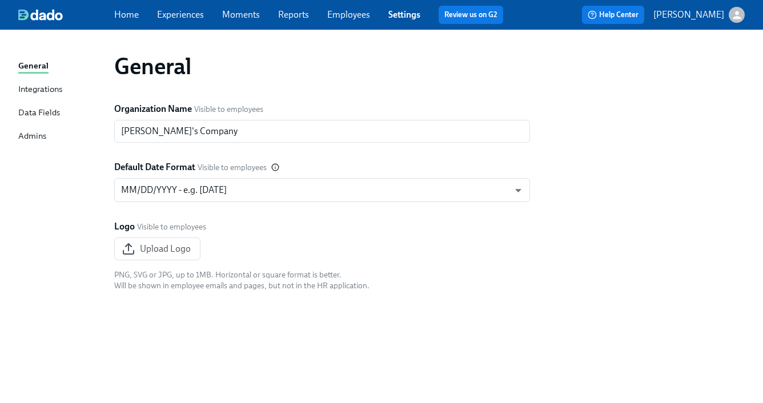
click at [423, 21] on div "Home Experiences Moments Reports Employees Settings Review us on G2" at bounding box center [313, 15] width 398 height 18
click at [400, 20] on span "Settings" at bounding box center [404, 15] width 32 height 13
click at [704, 10] on p "[PERSON_NAME]" at bounding box center [688, 15] width 71 height 13
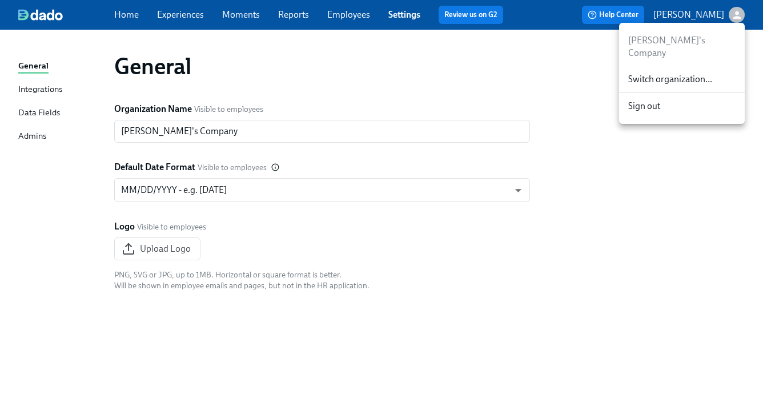
click at [673, 73] on span "Switch organization..." at bounding box center [681, 79] width 107 height 13
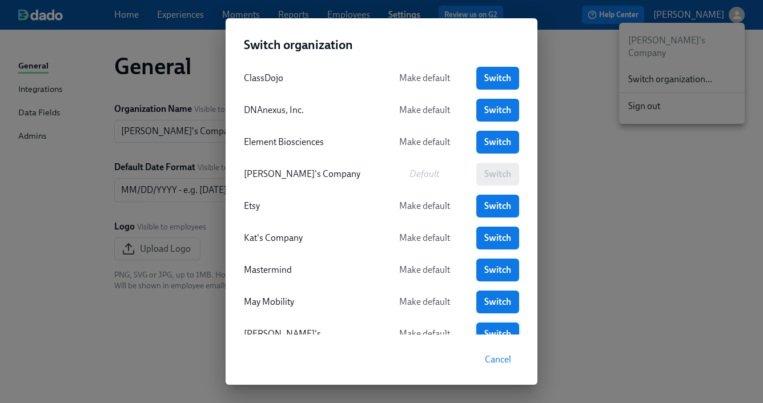
scroll to position [70, 0]
click at [504, 270] on span "Switch" at bounding box center [497, 269] width 27 height 11
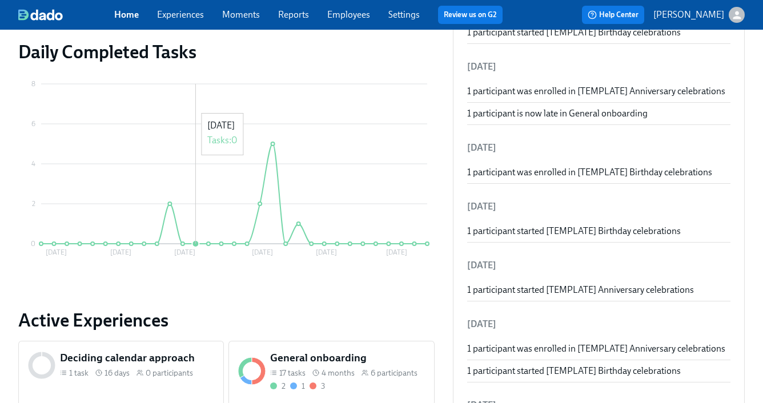
scroll to position [265, 0]
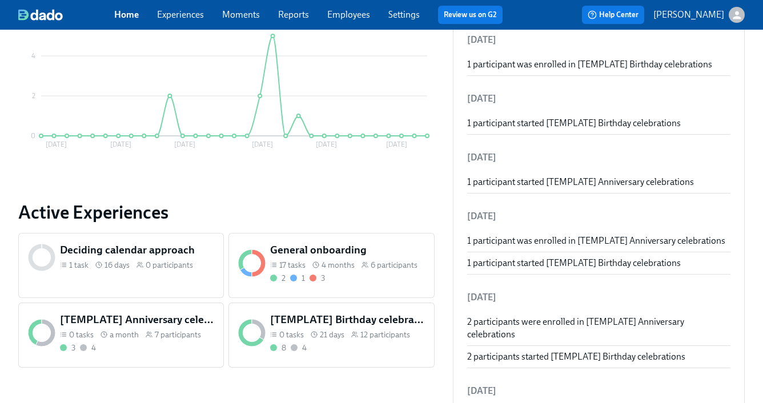
click at [314, 267] on circle at bounding box center [316, 265] width 6 height 6
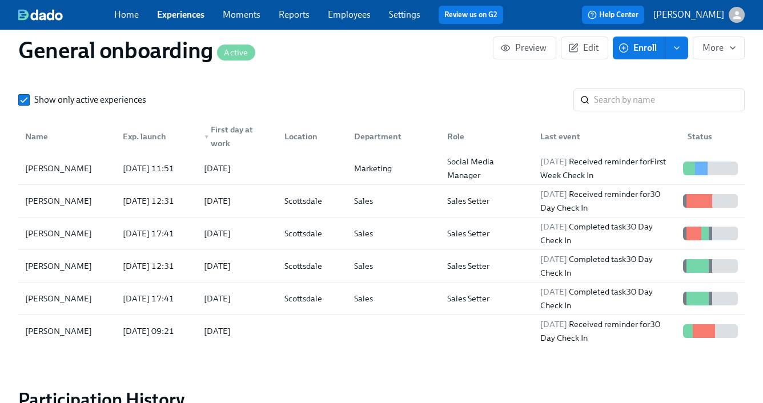
scroll to position [1182, 0]
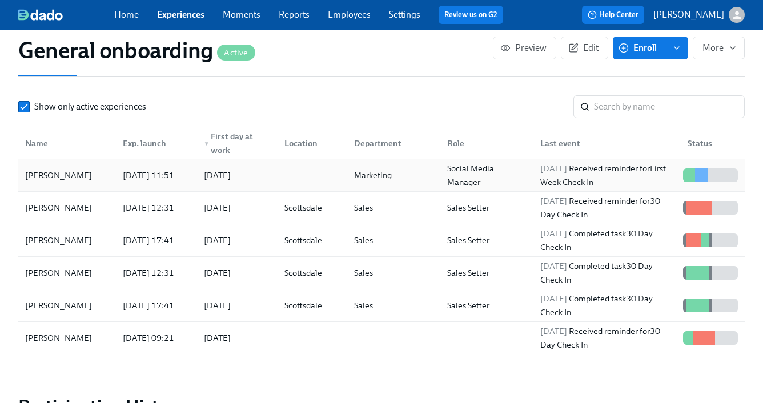
click at [337, 166] on div at bounding box center [310, 175] width 70 height 23
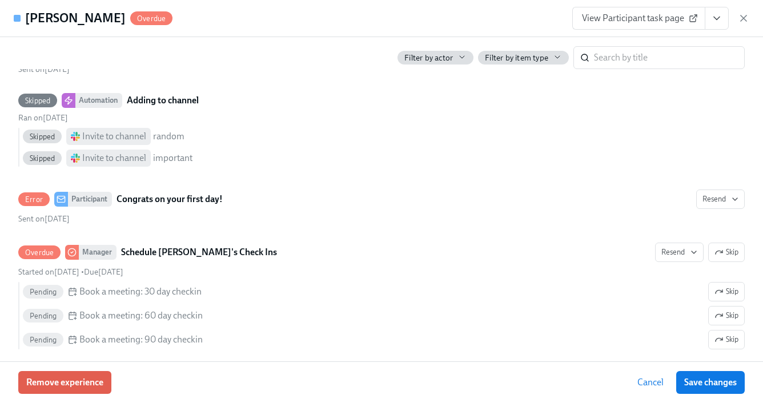
scroll to position [2145, 0]
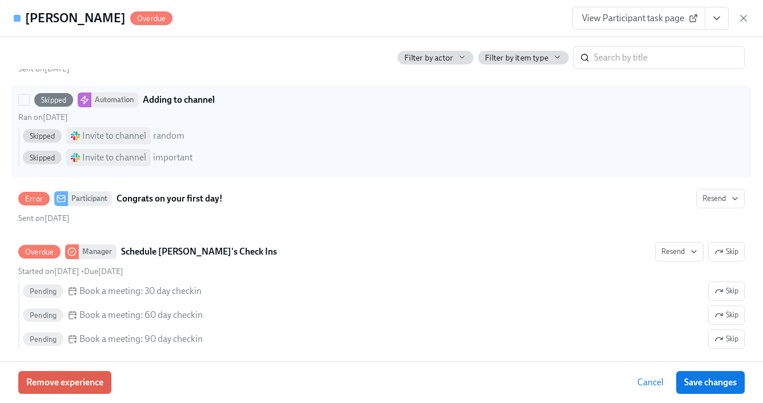
click at [255, 123] on div "Ran on [DATE]" at bounding box center [381, 117] width 726 height 11
click at [29, 105] on input "Skipped Automation Adding to channel Ran on [DATE] Skipped Invite to channel ra…" at bounding box center [24, 100] width 10 height 10
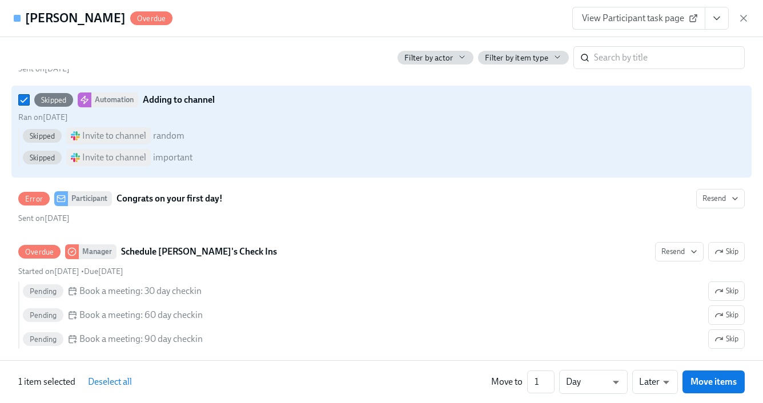
click at [254, 123] on div "Ran on [DATE]" at bounding box center [381, 117] width 726 height 11
click at [29, 105] on input "Skipped Automation Adding to channel Ran on [DATE] Skipped Invite to channel ra…" at bounding box center [24, 100] width 10 height 10
checkbox input "false"
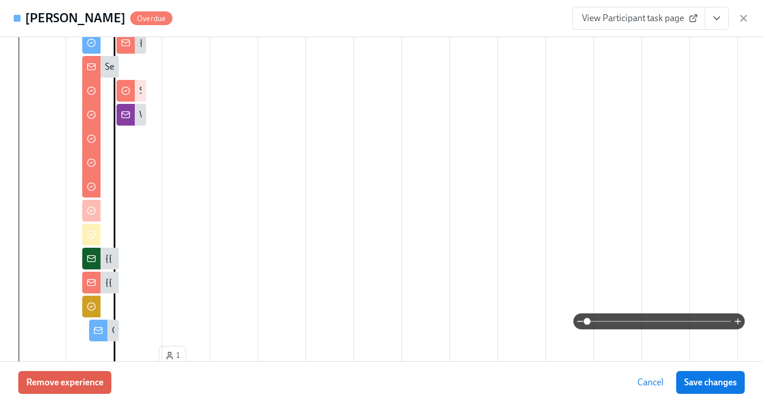
scroll to position [0, 0]
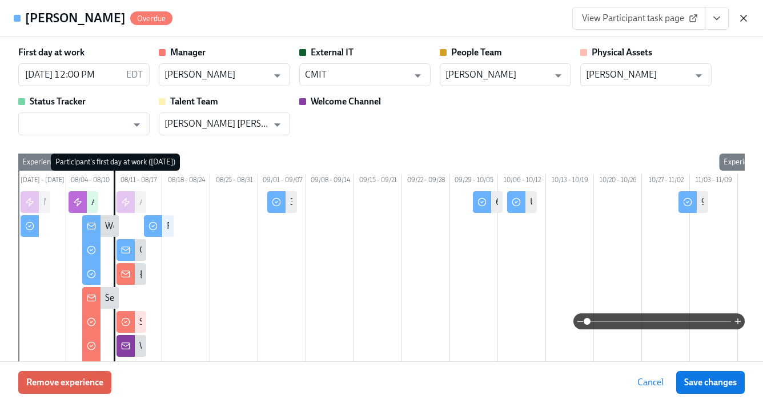
click at [745, 22] on icon "button" at bounding box center [743, 18] width 11 height 11
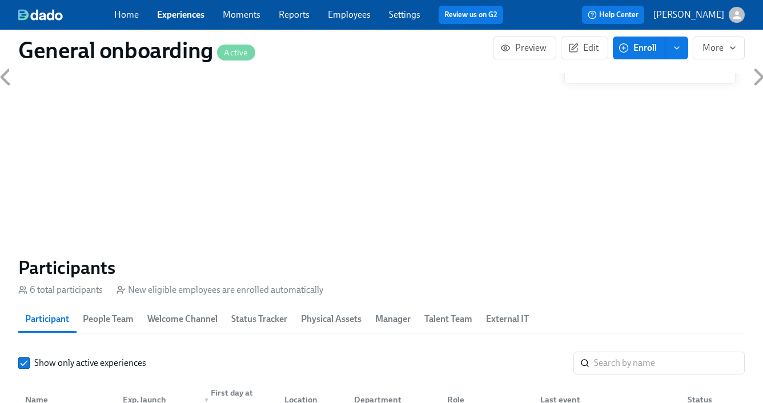
scroll to position [972, 0]
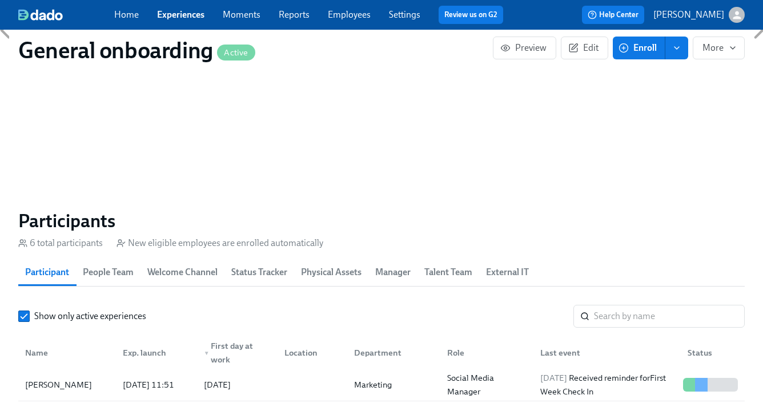
click at [262, 269] on span "Status Tracker" at bounding box center [259, 272] width 56 height 16
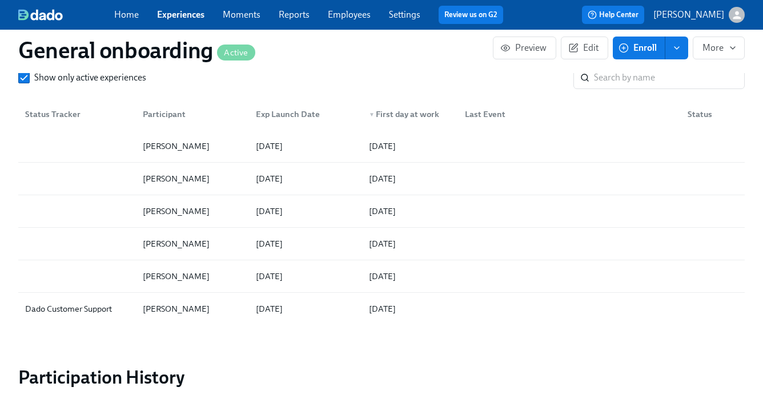
scroll to position [1199, 0]
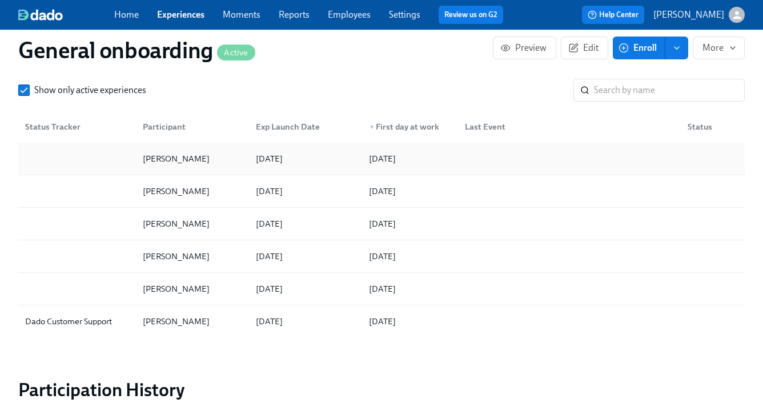
click at [235, 161] on div "[PERSON_NAME]" at bounding box center [190, 158] width 113 height 23
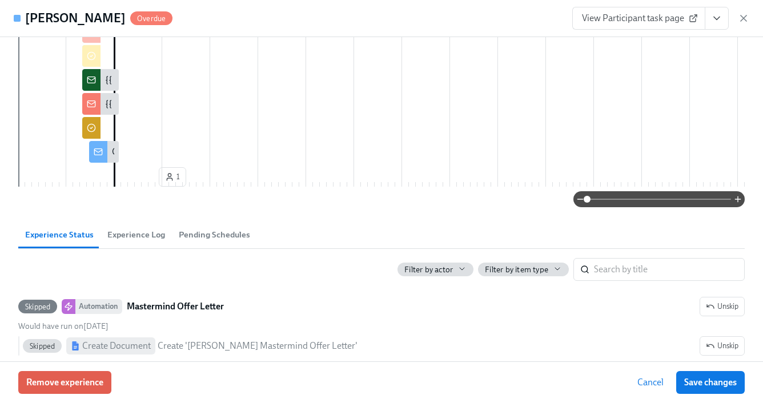
scroll to position [383, 0]
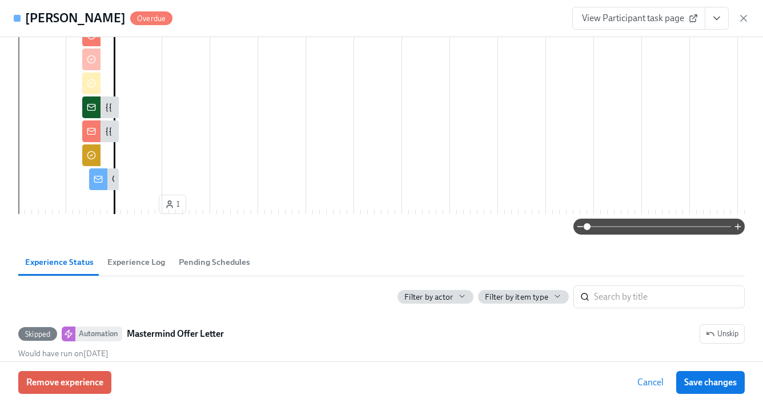
click at [127, 269] on span "Experience Log" at bounding box center [136, 262] width 58 height 13
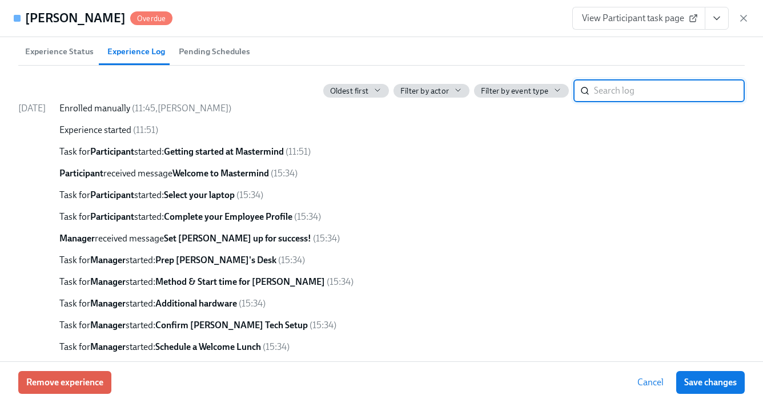
scroll to position [595, 0]
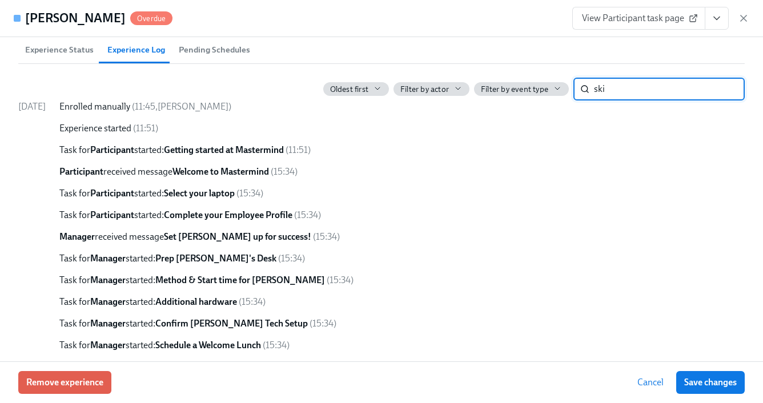
type input "ski["
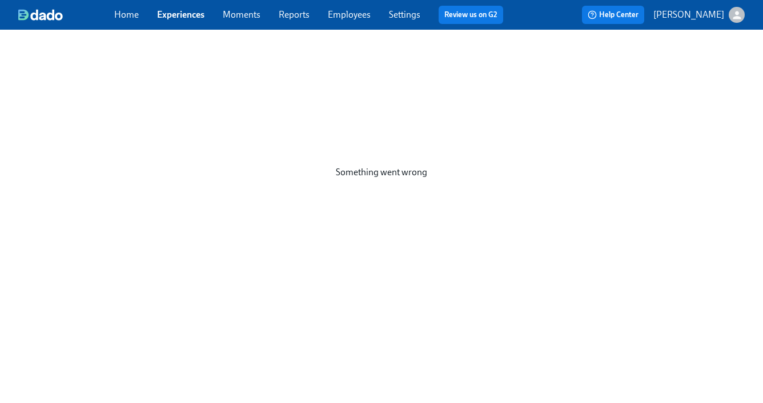
scroll to position [0, 0]
click at [184, 17] on link "Experiences" at bounding box center [180, 14] width 47 height 11
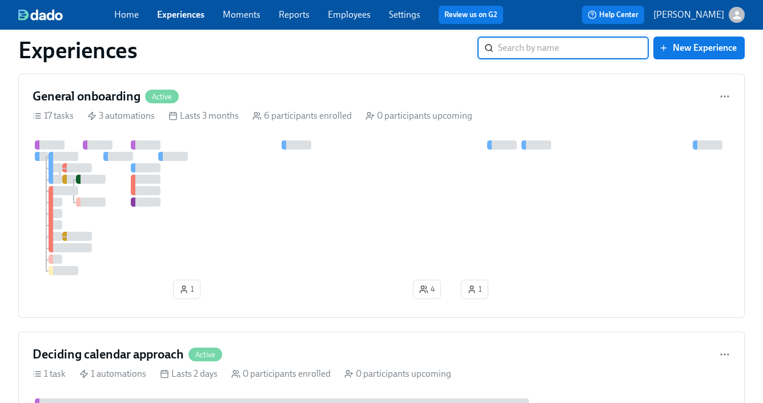
scroll to position [308, 0]
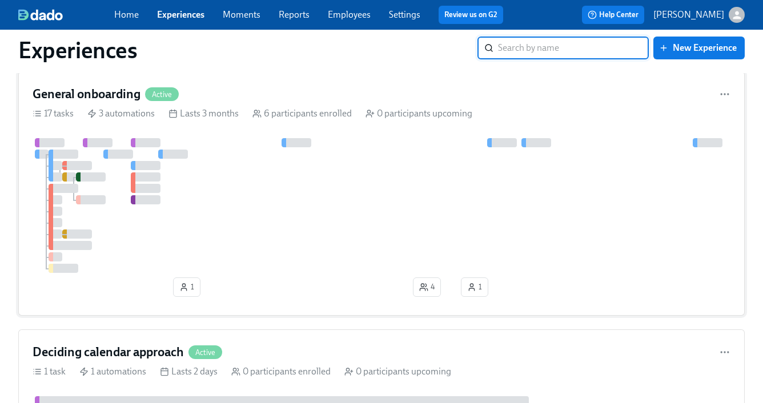
click at [224, 227] on div at bounding box center [393, 205] width 720 height 135
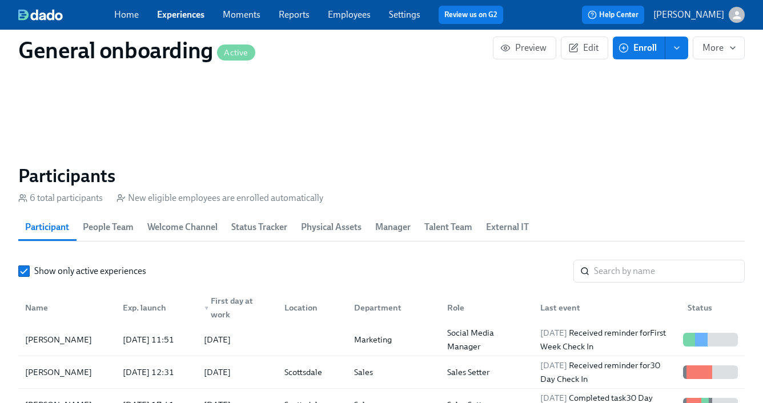
scroll to position [1017, 0]
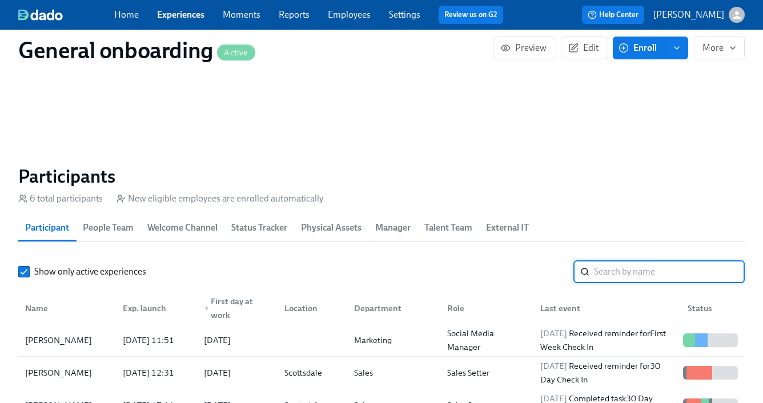
click at [608, 262] on input "search" at bounding box center [669, 271] width 151 height 23
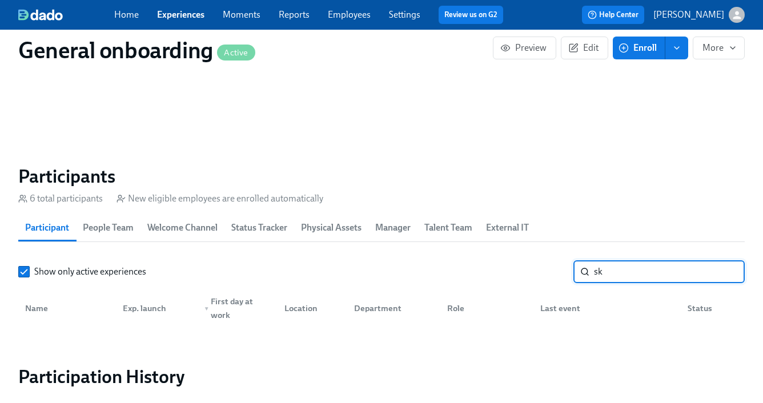
type input "s"
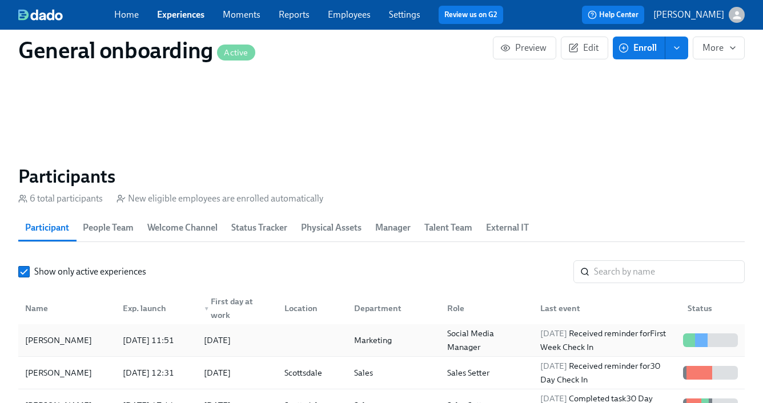
click at [316, 334] on div at bounding box center [310, 340] width 70 height 23
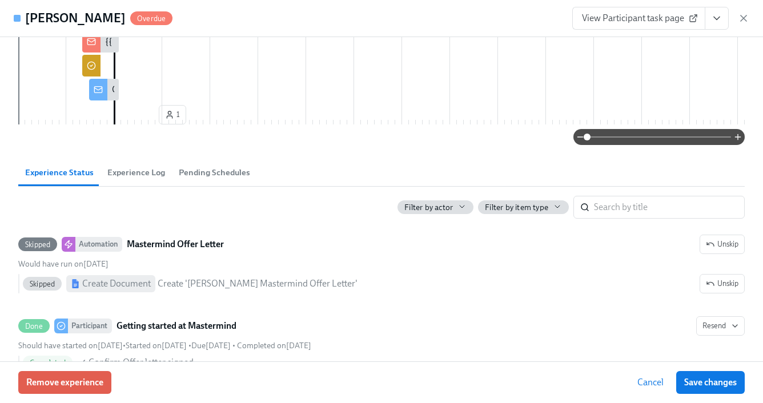
scroll to position [450, 0]
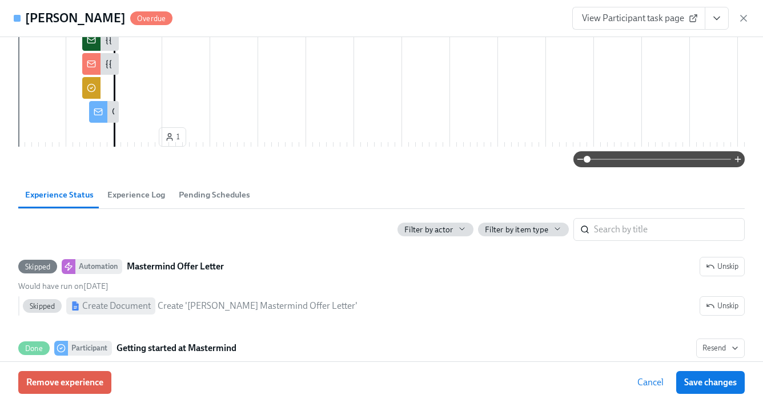
click at [126, 202] on span "Experience Log" at bounding box center [136, 194] width 58 height 13
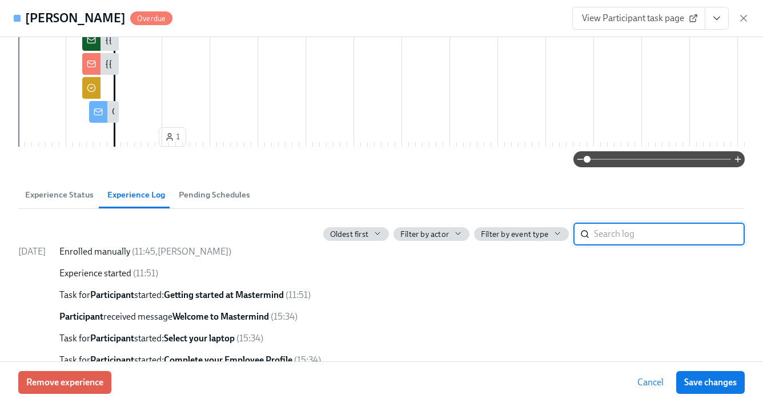
click at [621, 246] on input "search" at bounding box center [669, 234] width 151 height 23
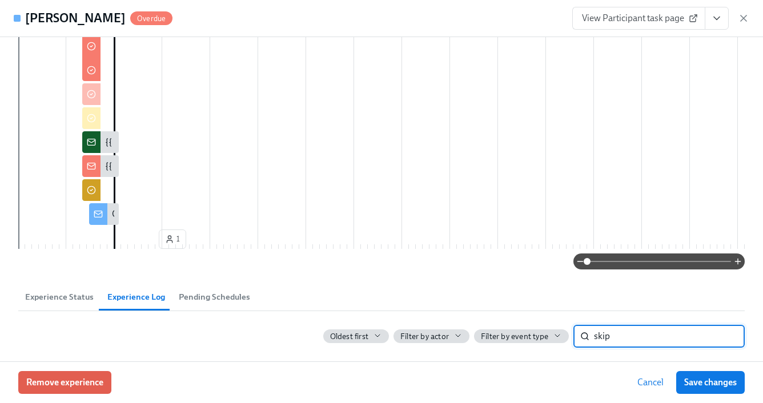
scroll to position [365, 0]
type input "s"
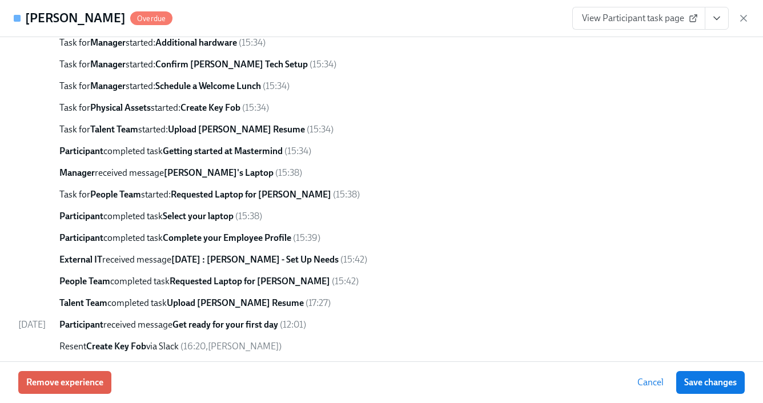
scroll to position [852, 0]
